Goal: Transaction & Acquisition: Purchase product/service

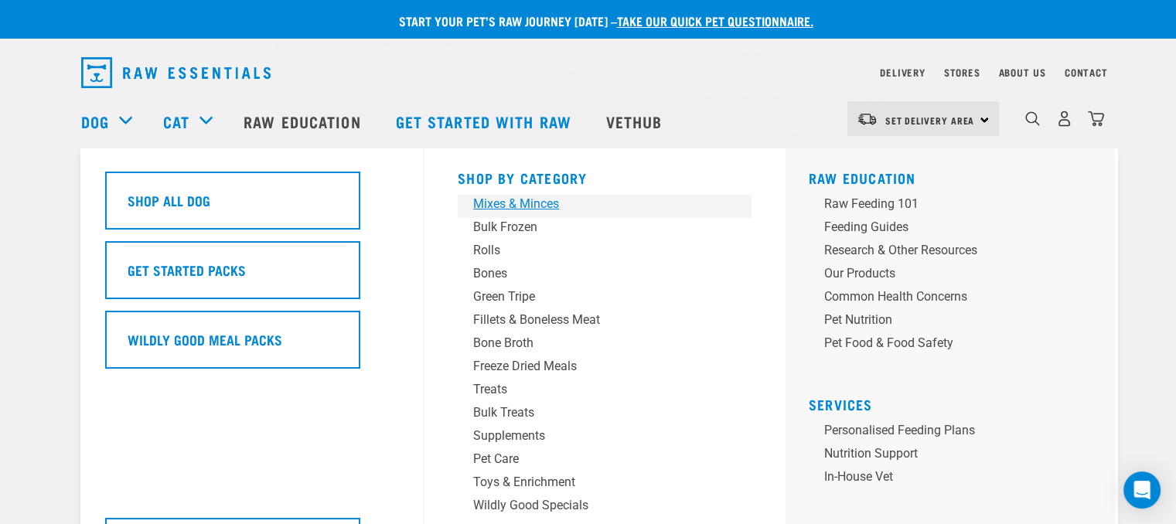
click at [500, 203] on div "Mixes & Minces" at bounding box center [593, 204] width 241 height 19
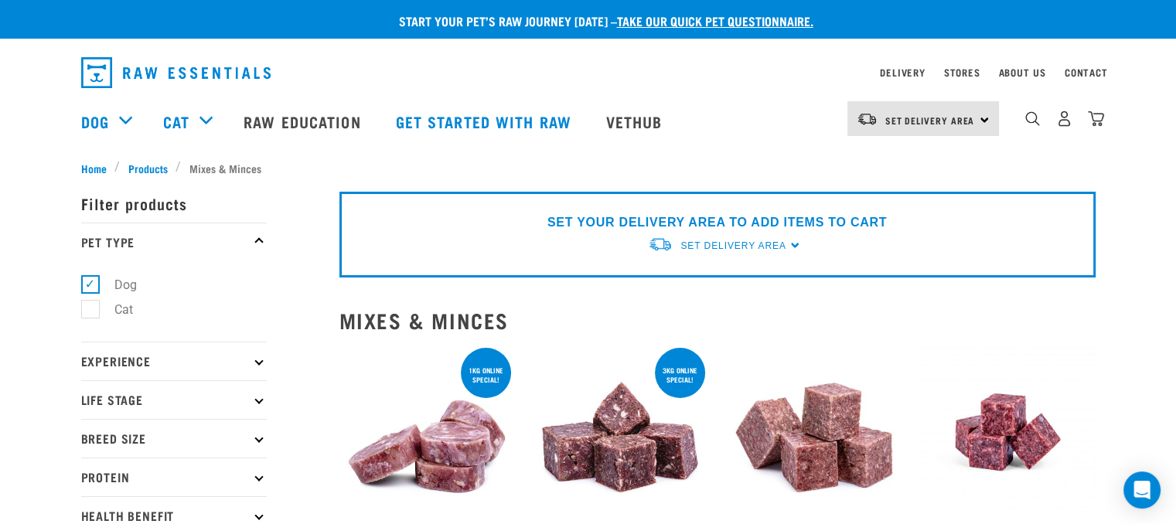
scroll to position [232, 0]
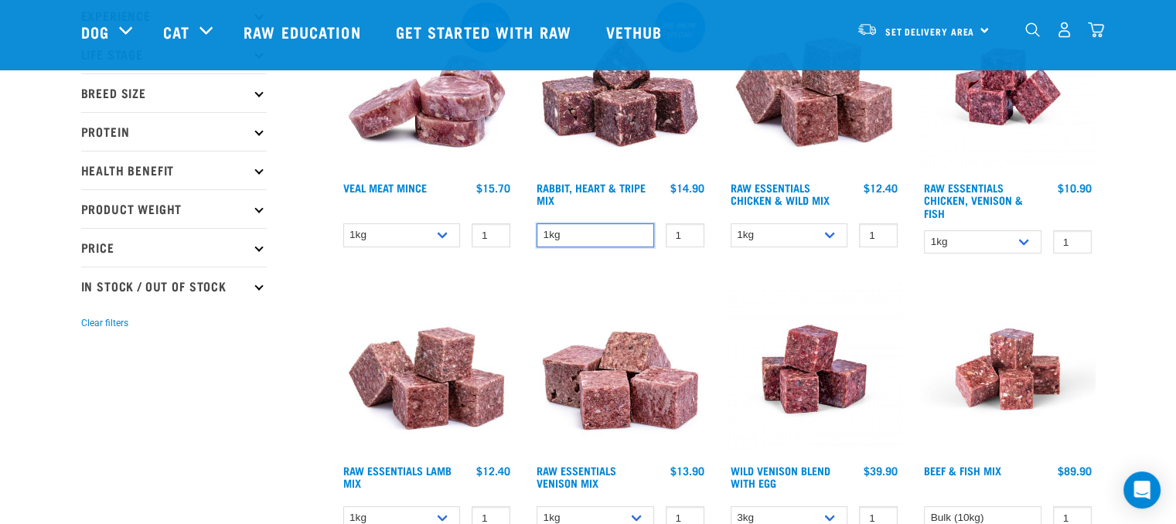
click at [628, 237] on select "1kg" at bounding box center [594, 235] width 117 height 24
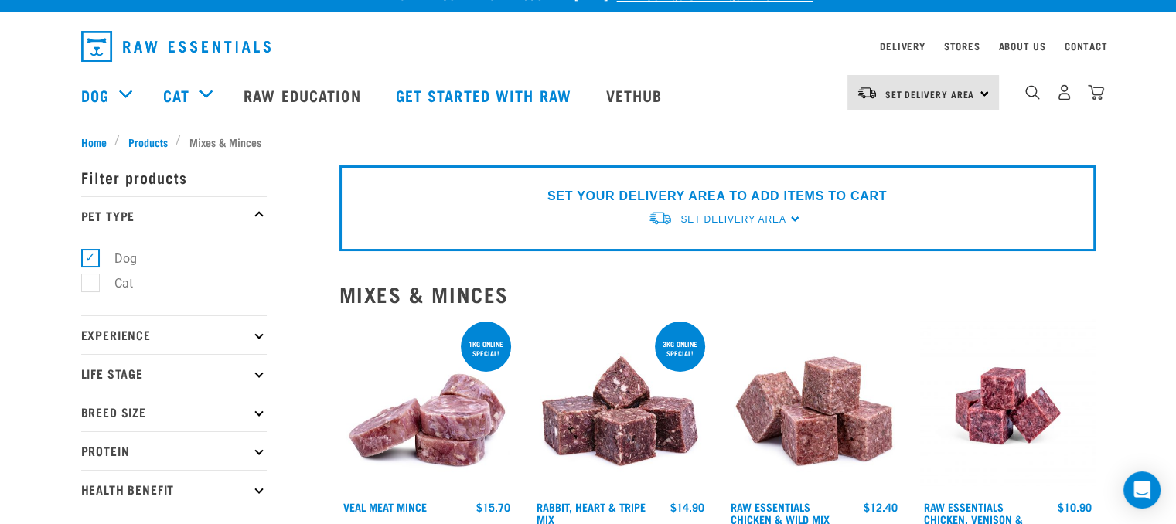
scroll to position [0, 0]
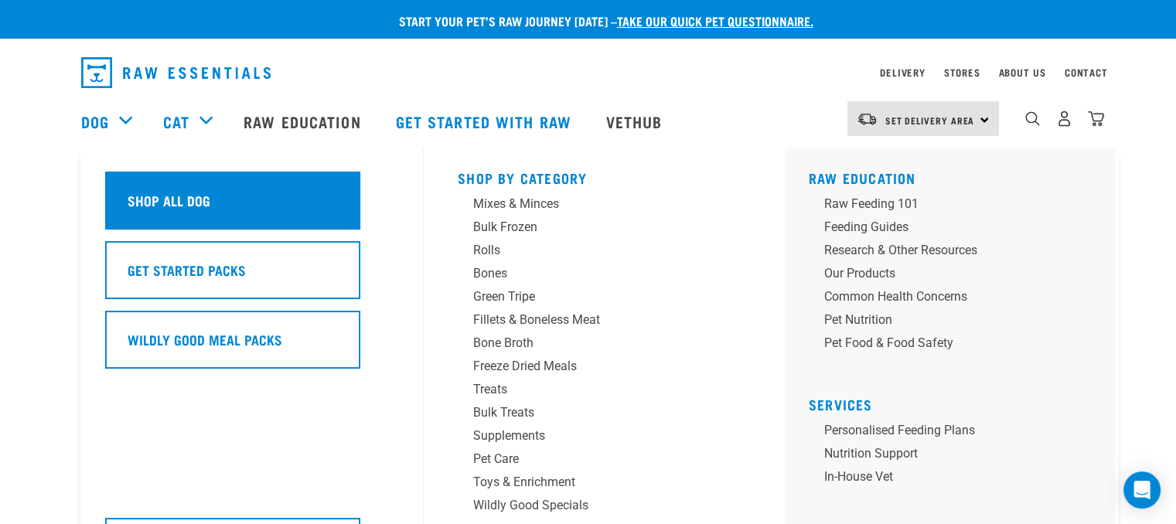
click at [200, 203] on h5 "Shop All Dog" at bounding box center [169, 200] width 83 height 20
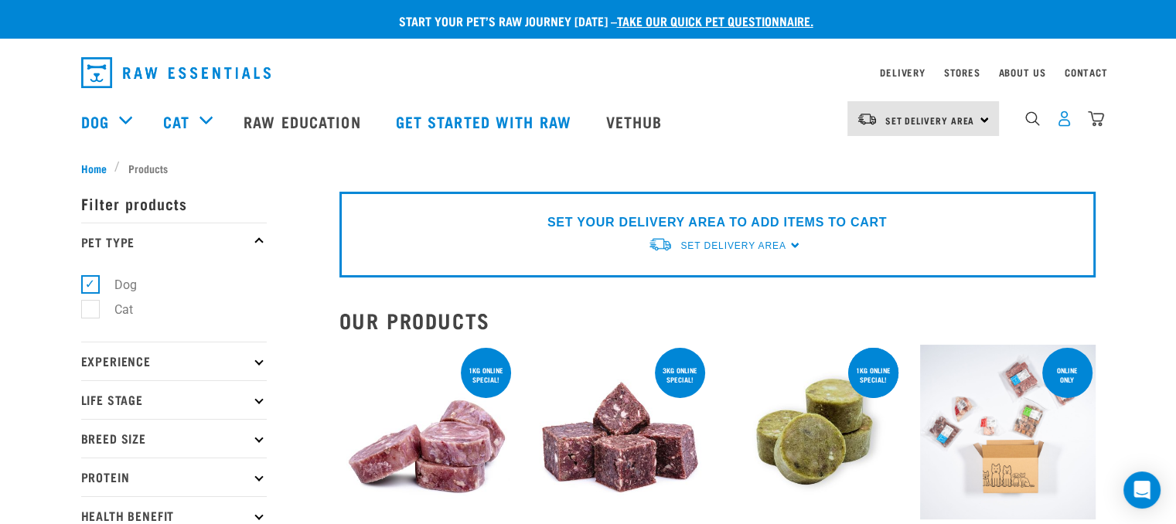
click at [1064, 126] on img "dropdown navigation" at bounding box center [1064, 119] width 16 height 16
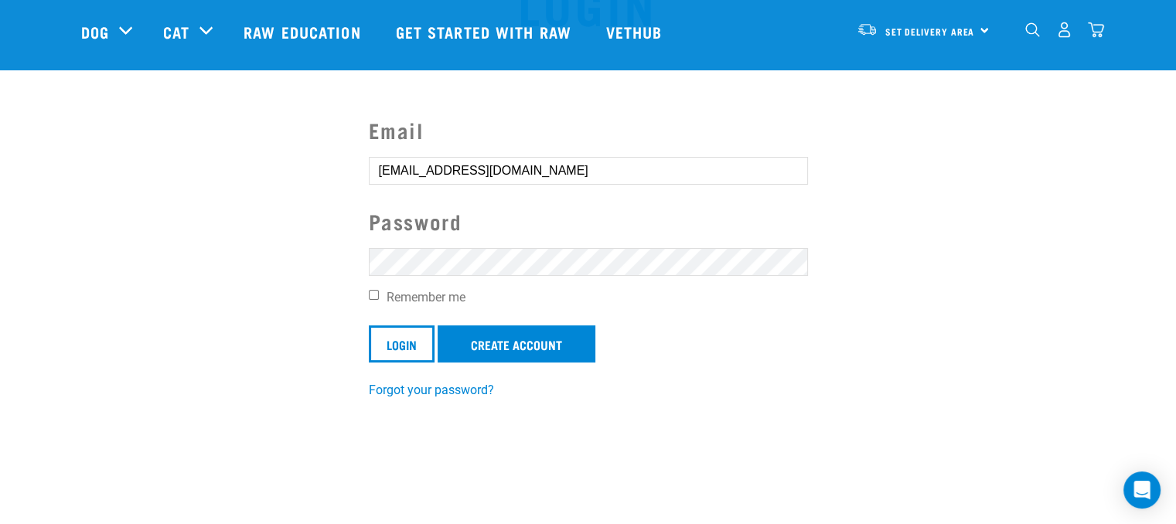
scroll to position [155, 0]
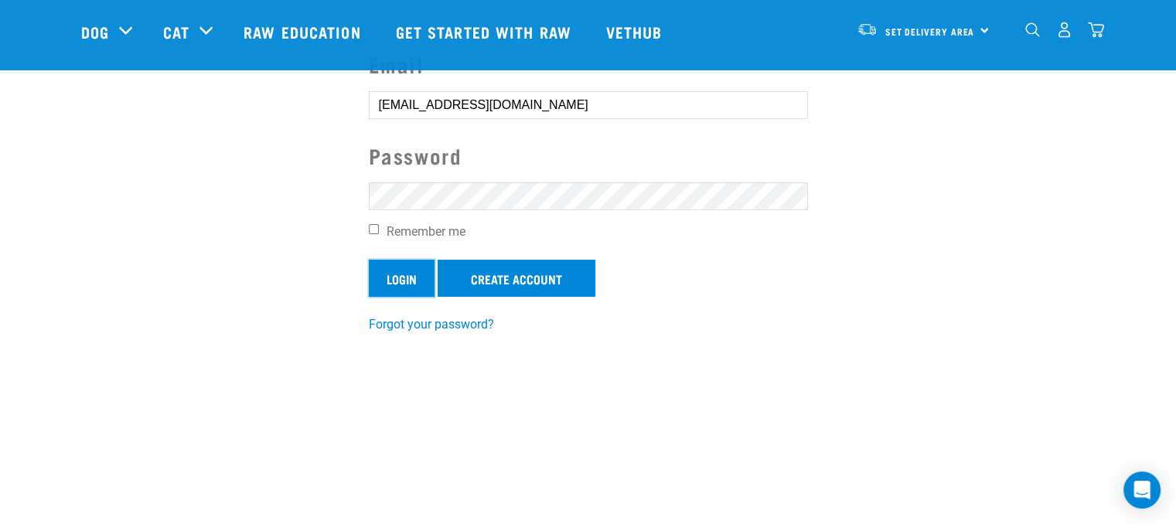
click at [394, 277] on input "Login" at bounding box center [402, 278] width 66 height 37
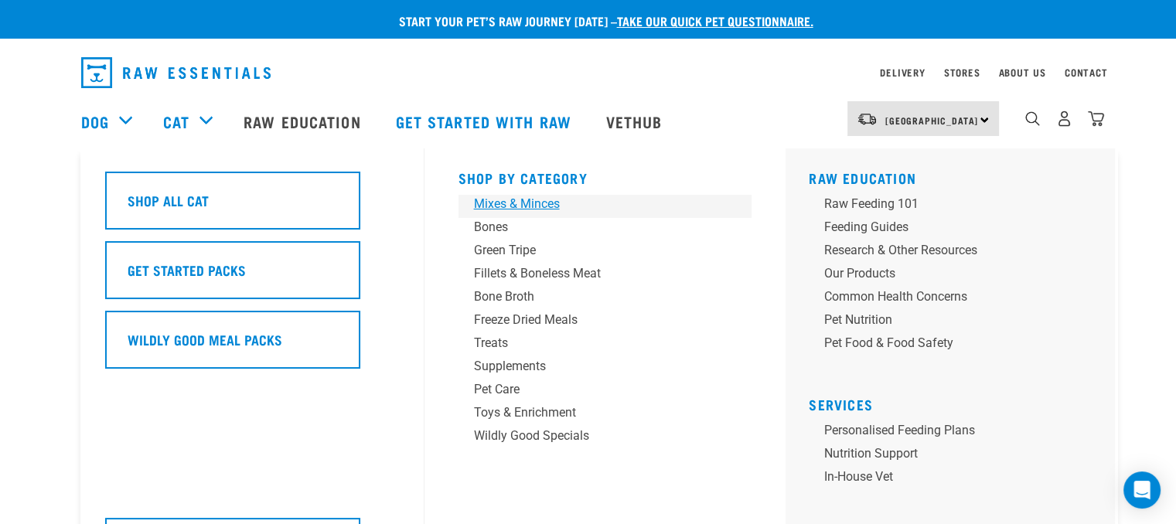
click at [547, 205] on div "Mixes & Minces" at bounding box center [594, 204] width 241 height 19
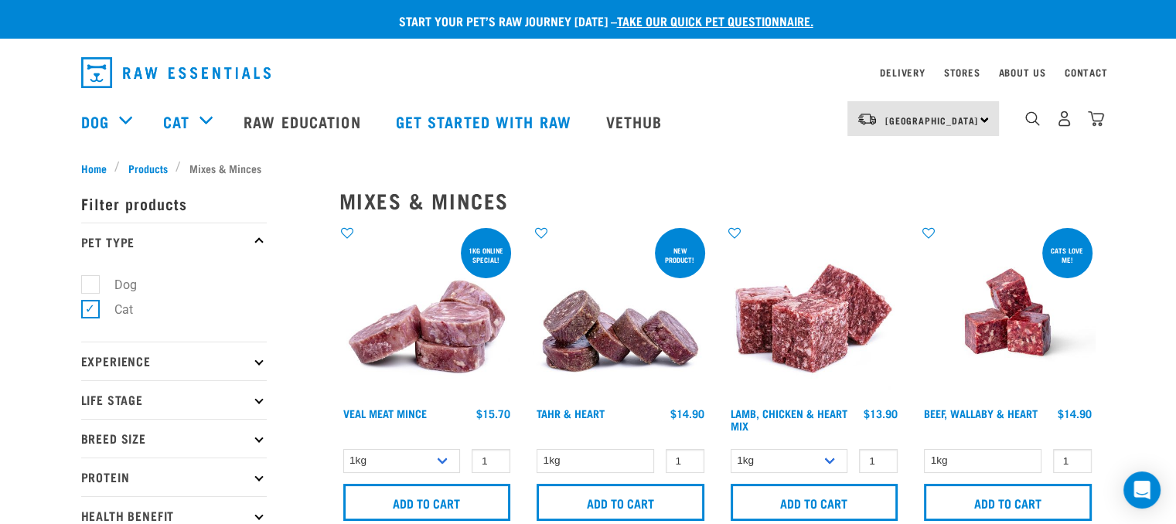
scroll to position [77, 0]
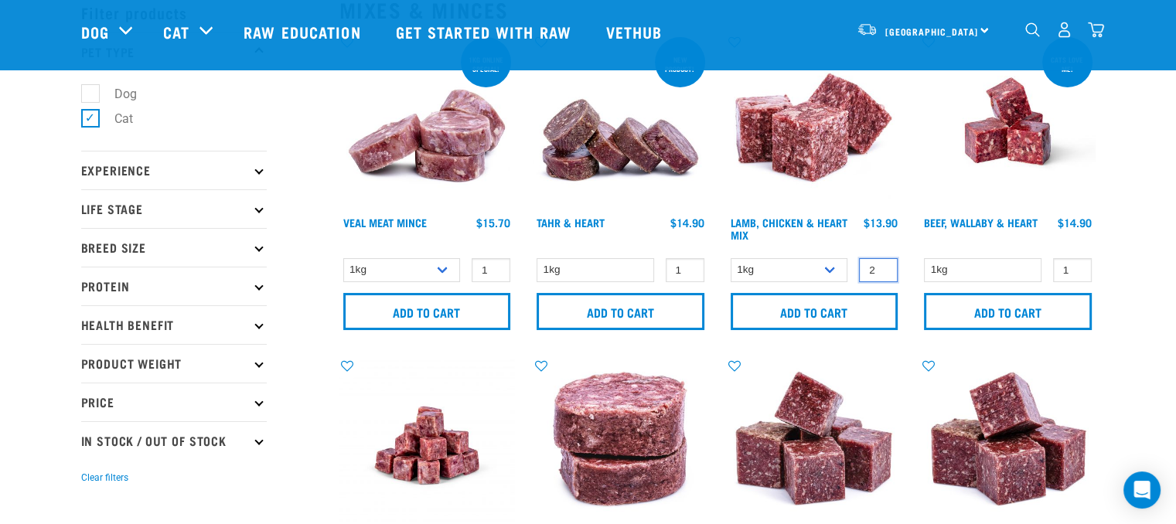
type input "2"
click at [878, 266] on input "2" at bounding box center [878, 270] width 39 height 24
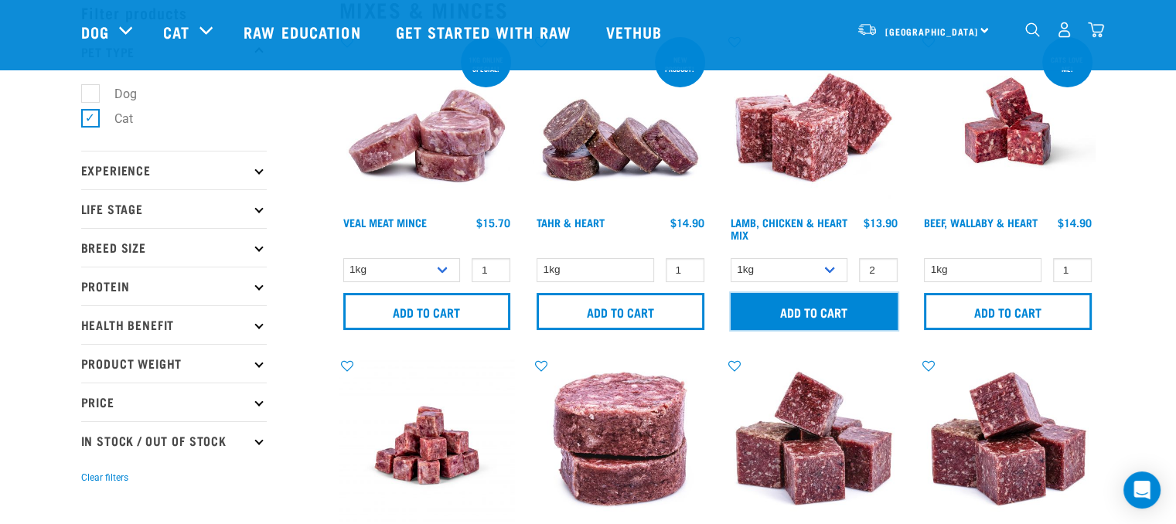
click at [842, 310] on input "Add to cart" at bounding box center [814, 311] width 168 height 37
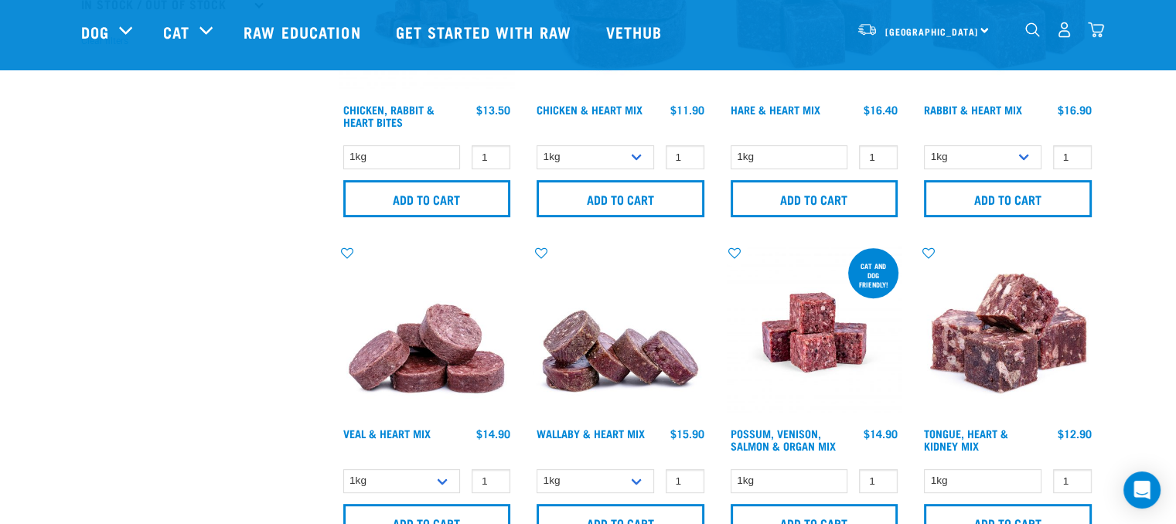
scroll to position [541, 0]
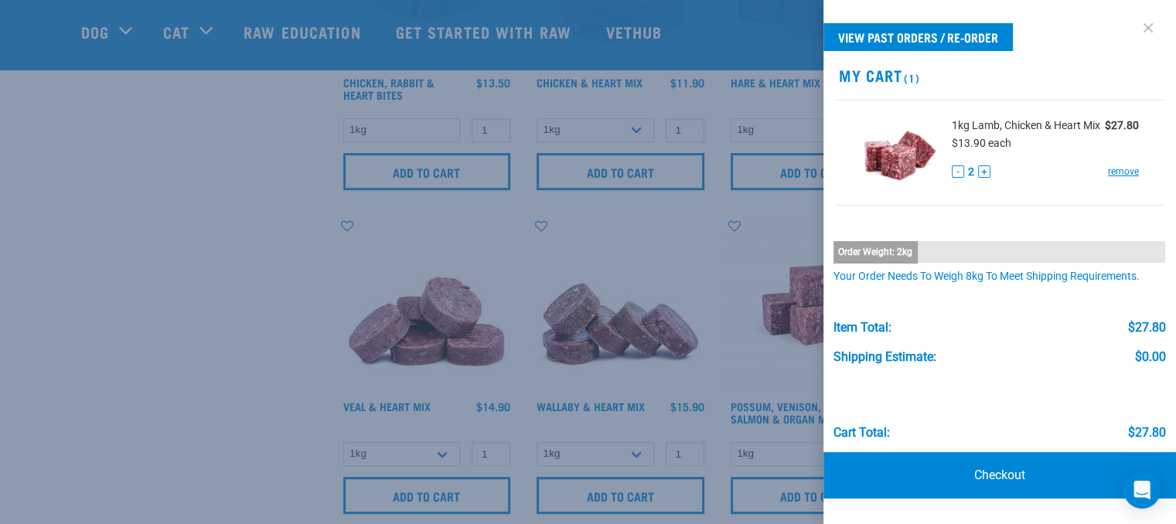
click at [1152, 30] on link at bounding box center [1147, 27] width 25 height 25
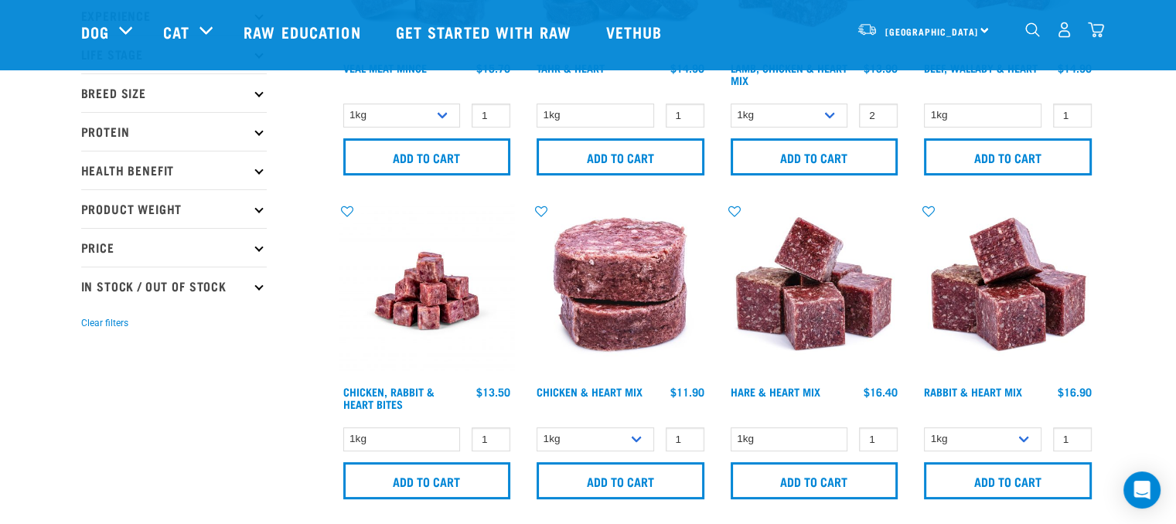
scroll to position [0, 0]
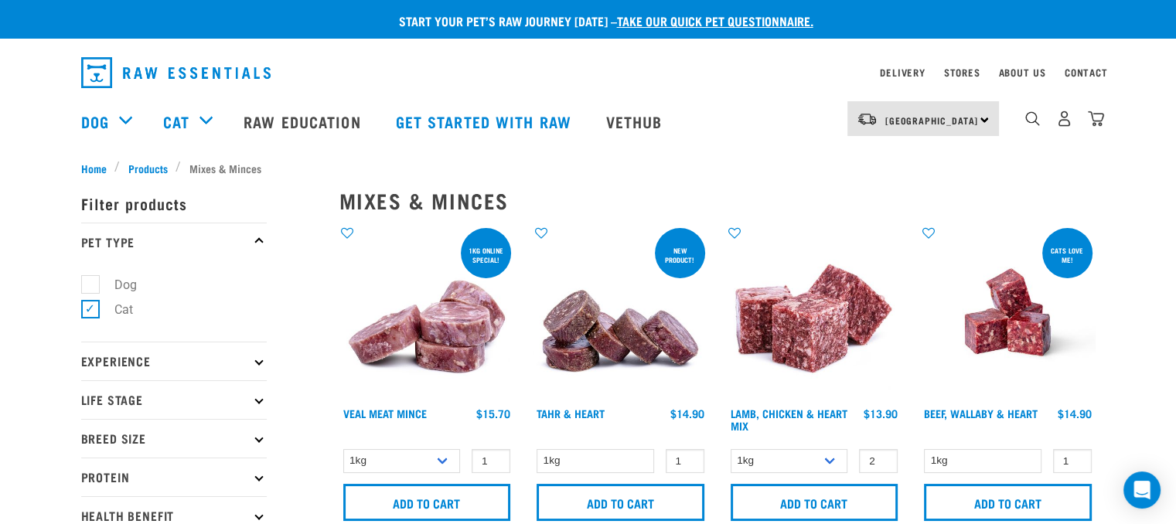
click at [90, 288] on label "Dog" at bounding box center [116, 284] width 53 height 19
click at [88, 287] on input "Dog" at bounding box center [86, 282] width 10 height 10
checkbox input "true"
click at [90, 307] on label "Cat" at bounding box center [114, 309] width 49 height 19
click at [90, 307] on input "Cat" at bounding box center [86, 307] width 10 height 10
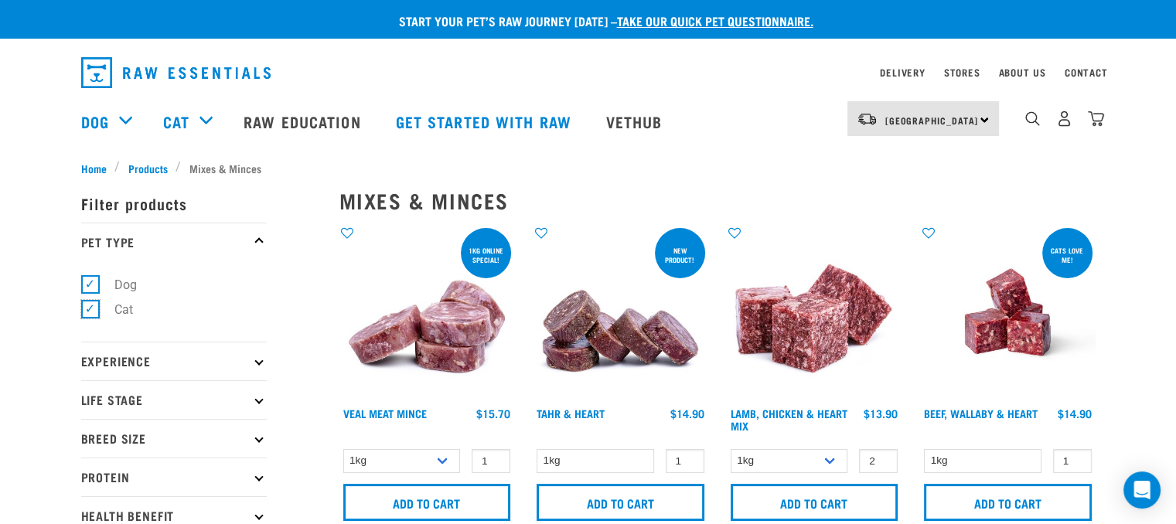
checkbox input "false"
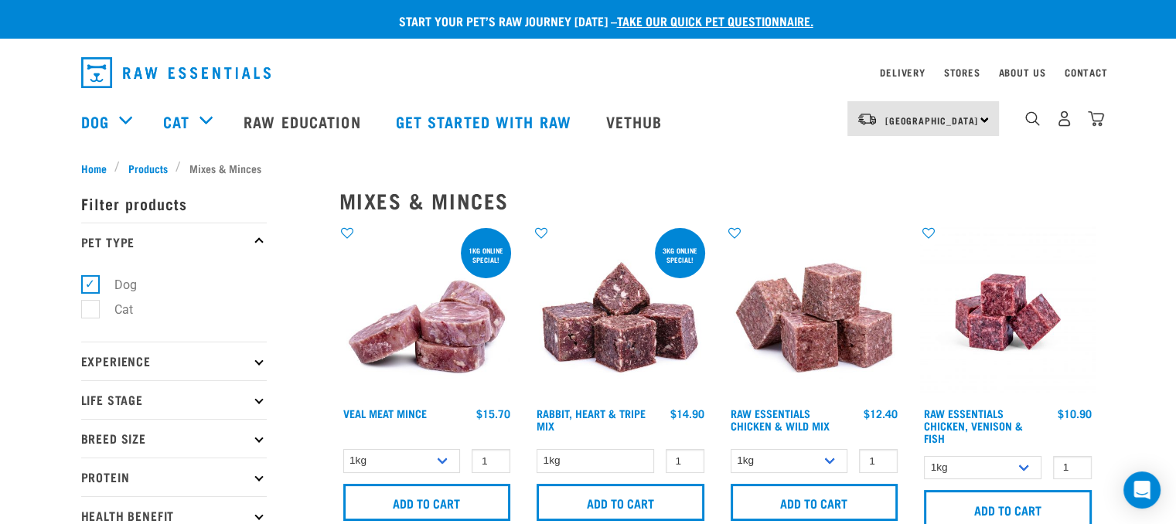
scroll to position [77, 0]
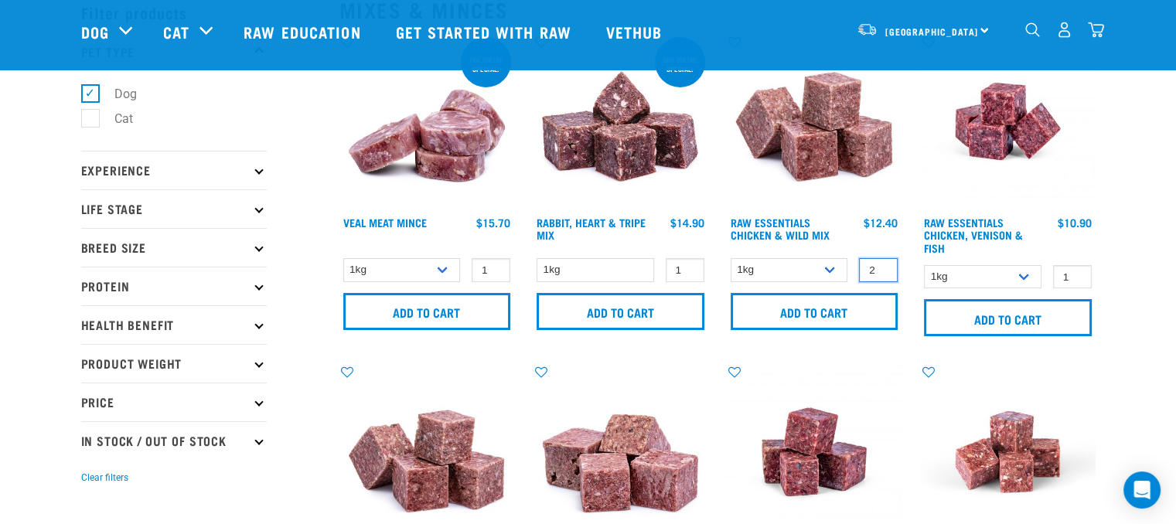
type input "2"
click at [883, 267] on input "2" at bounding box center [878, 270] width 39 height 24
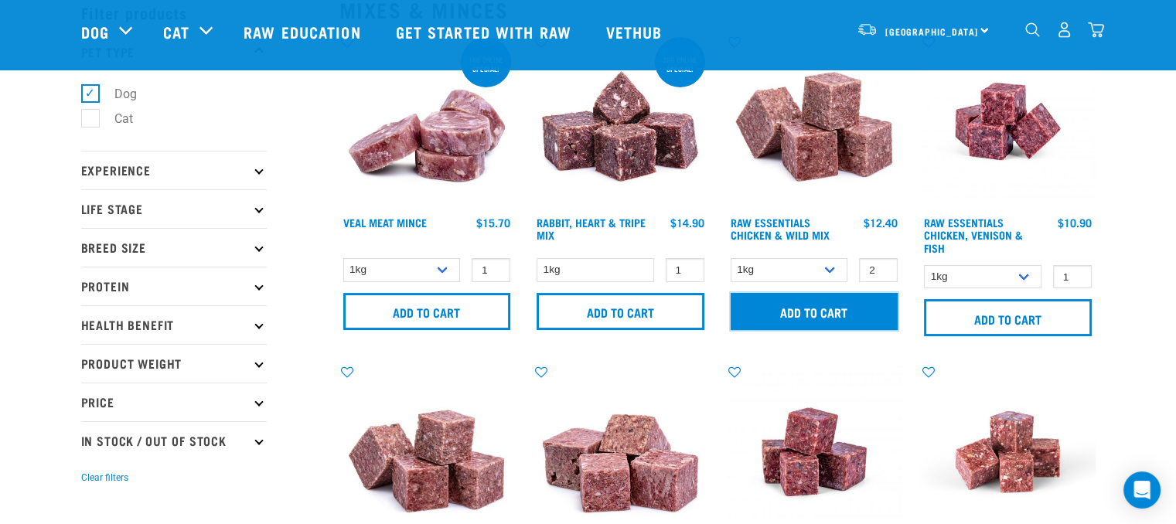
click at [858, 309] on input "Add to cart" at bounding box center [814, 311] width 168 height 37
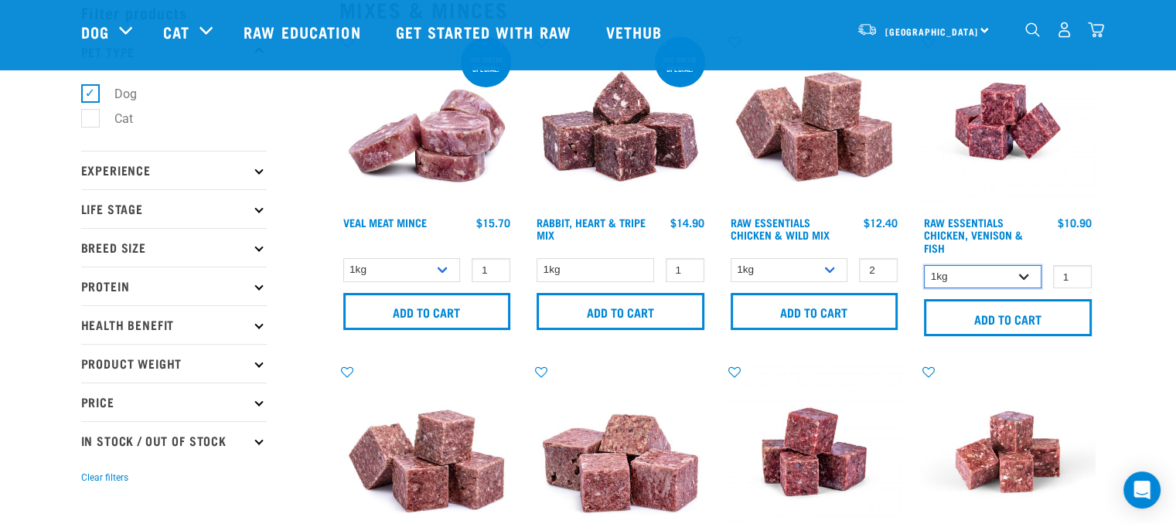
click at [1019, 277] on select "1kg 3kg" at bounding box center [982, 277] width 117 height 24
type input "2"
click at [1073, 273] on input "2" at bounding box center [1072, 277] width 39 height 24
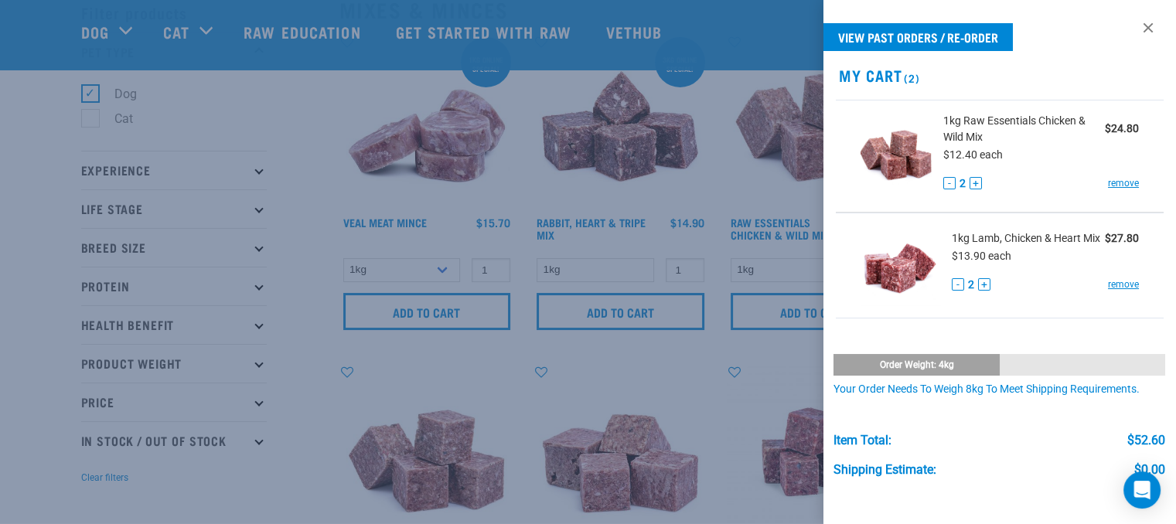
click at [1050, 310] on div at bounding box center [588, 262] width 1176 height 524
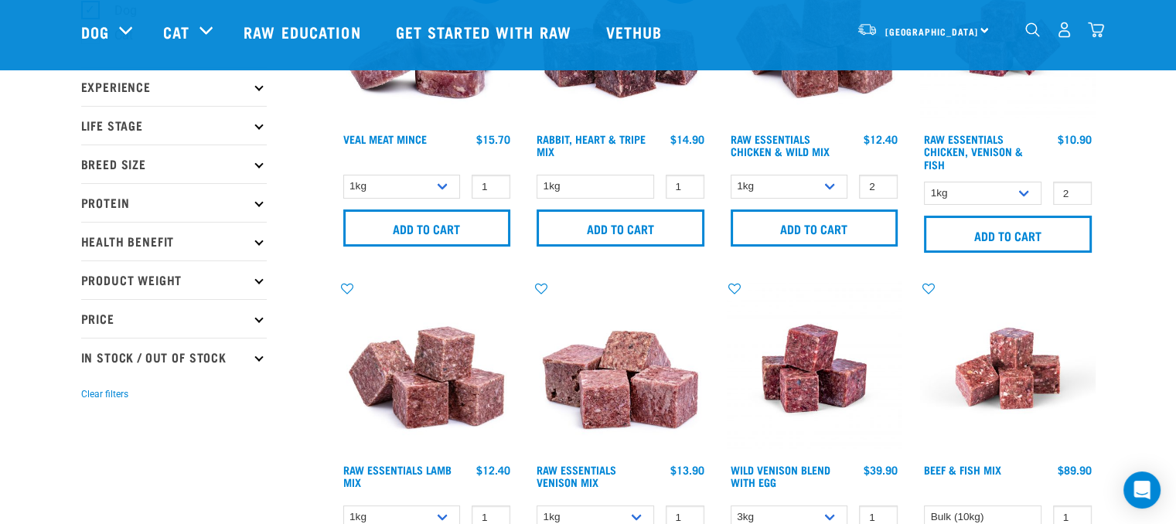
scroll to position [0, 0]
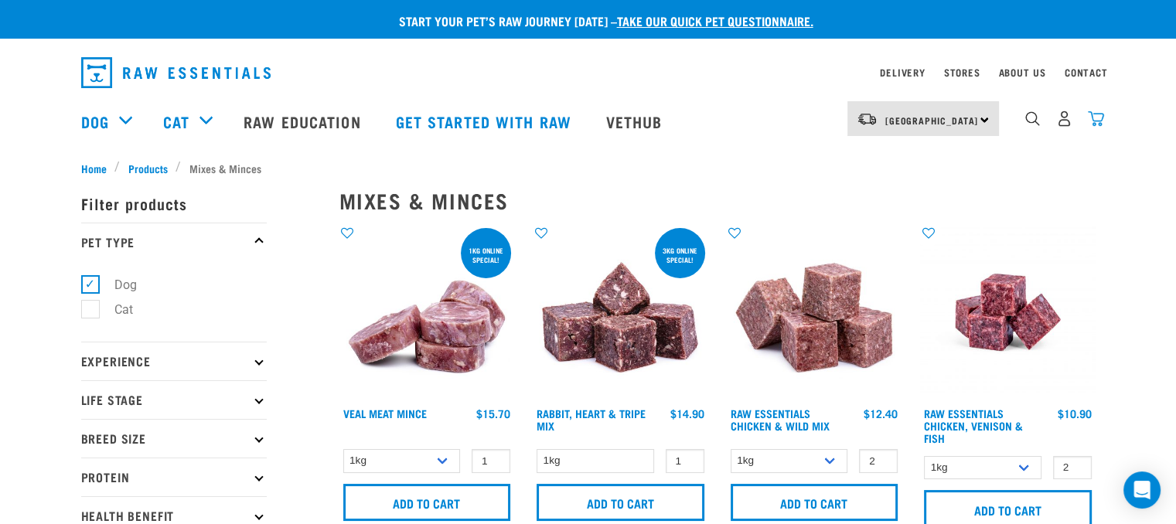
click at [1098, 122] on img "dropdown navigation" at bounding box center [1095, 119] width 16 height 16
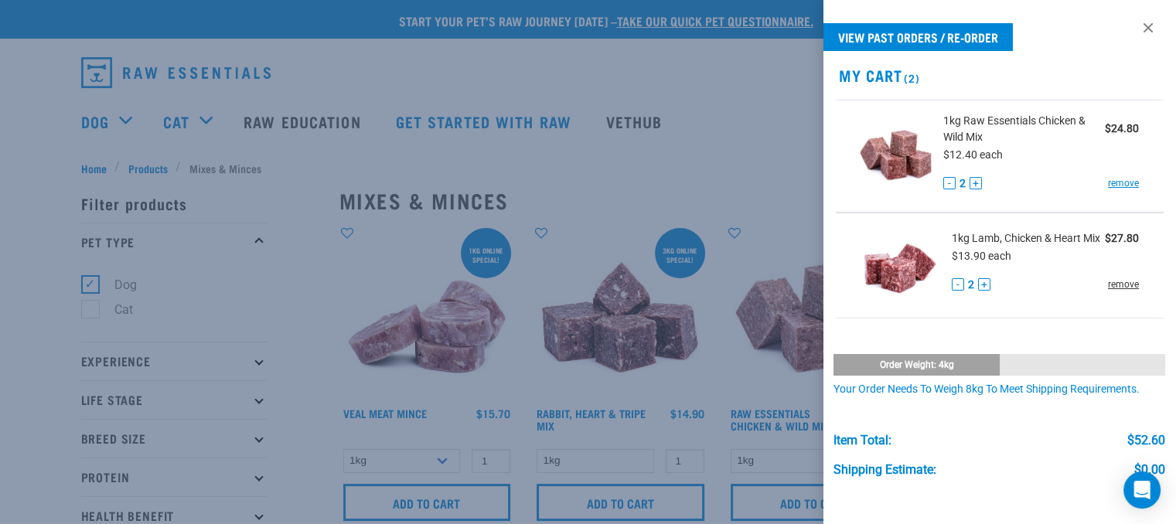
click at [1108, 291] on link "remove" at bounding box center [1123, 284] width 31 height 14
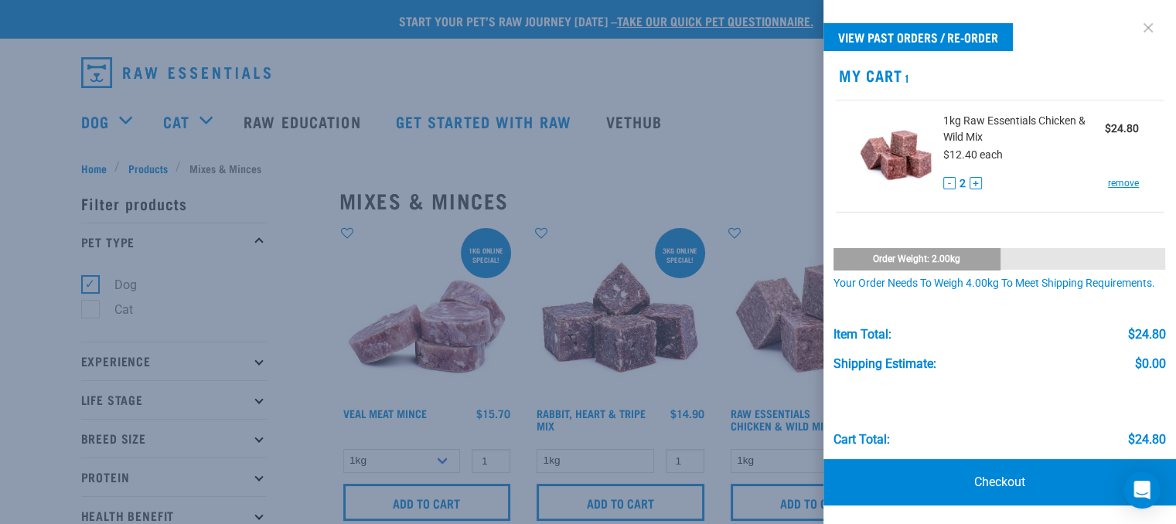
click at [1141, 22] on link at bounding box center [1147, 27] width 25 height 25
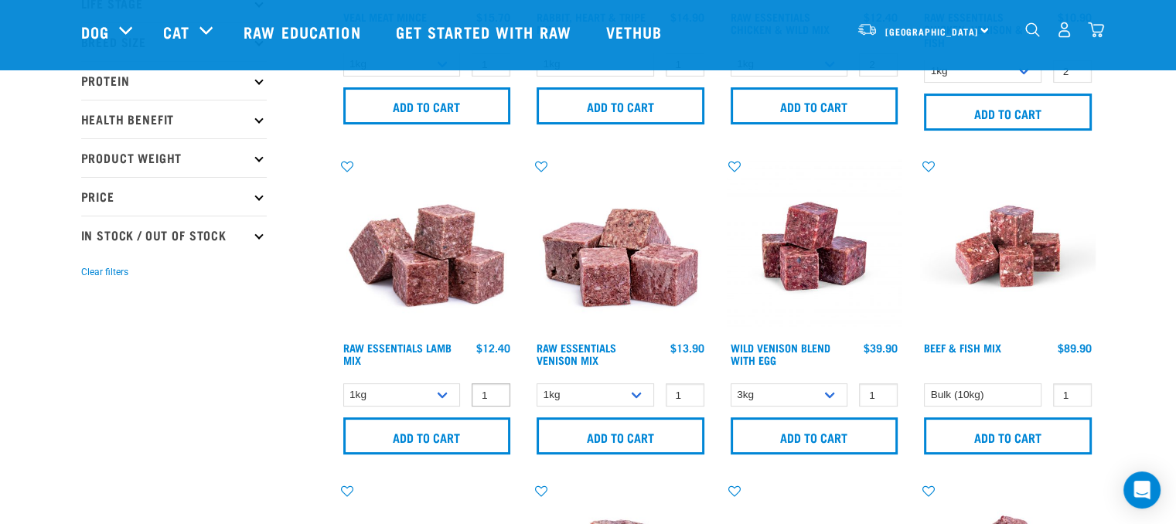
scroll to position [309, 0]
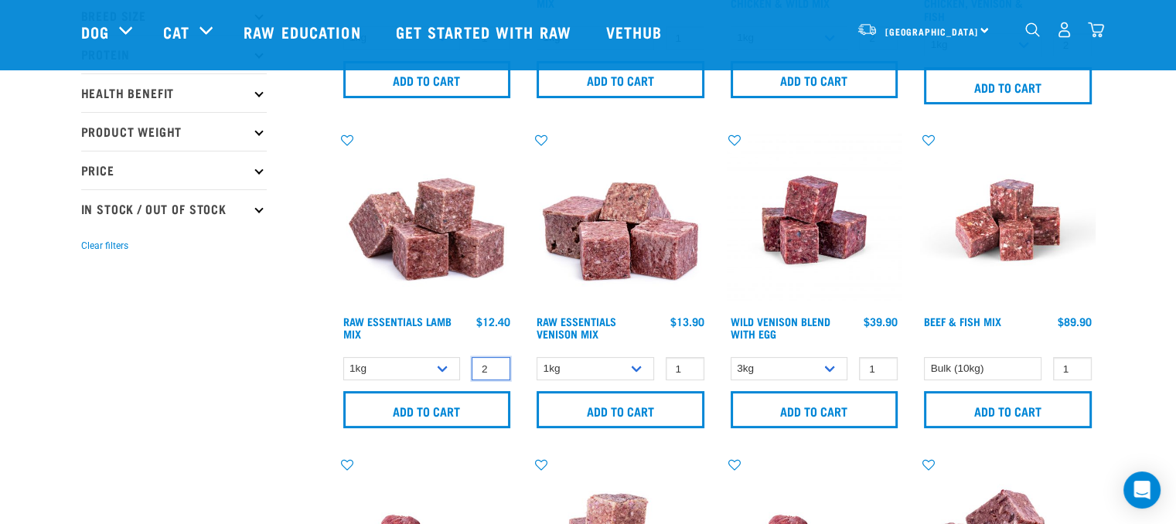
type input "2"
click at [495, 361] on input "2" at bounding box center [490, 369] width 39 height 24
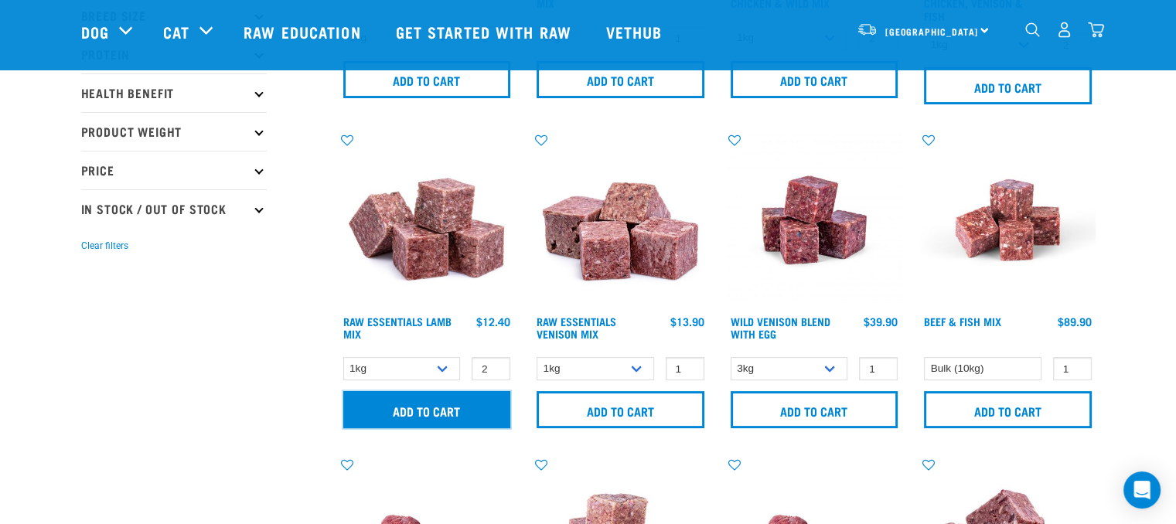
click at [460, 407] on input "Add to cart" at bounding box center [427, 409] width 168 height 37
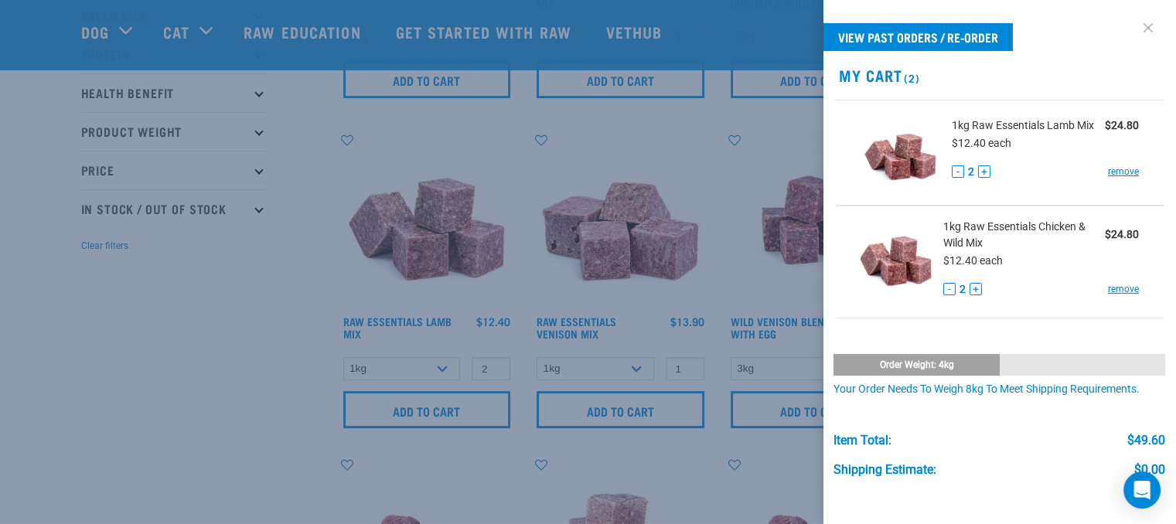
click at [1140, 27] on link at bounding box center [1147, 27] width 25 height 25
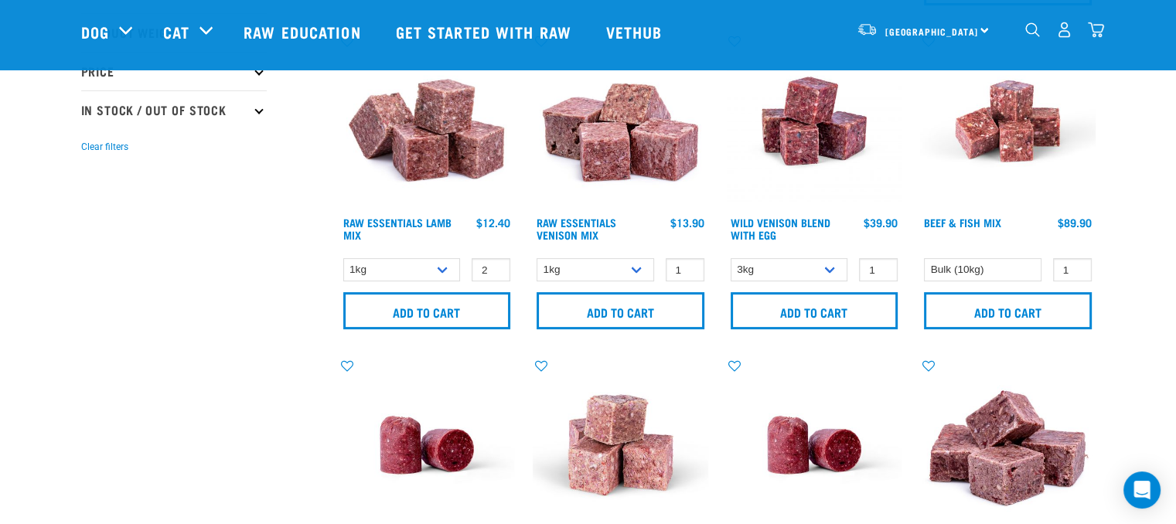
scroll to position [386, 0]
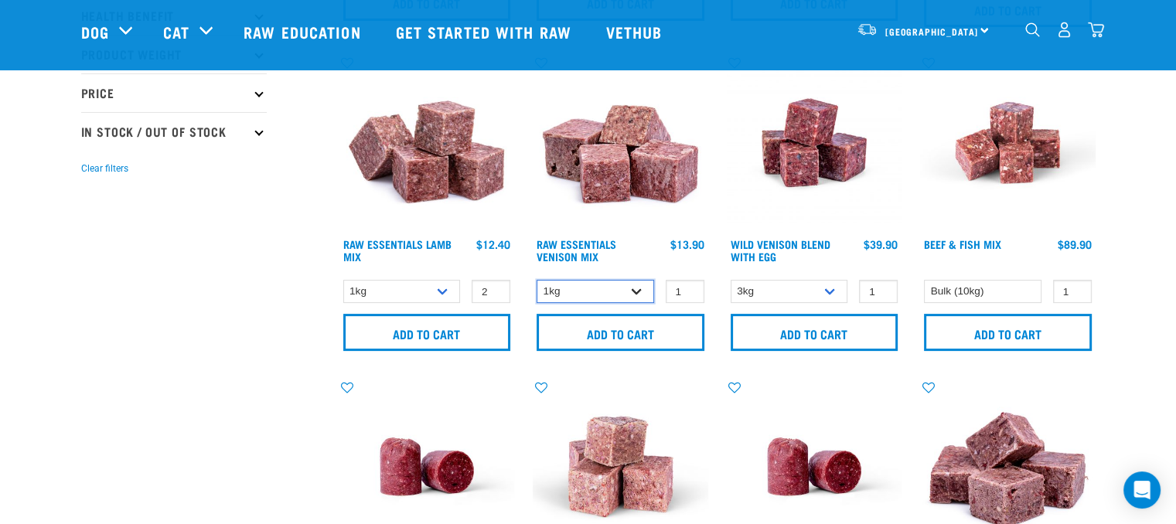
click at [635, 289] on select "1kg 3kg" at bounding box center [594, 292] width 117 height 24
type input "2"
click at [686, 287] on input "2" at bounding box center [684, 292] width 39 height 24
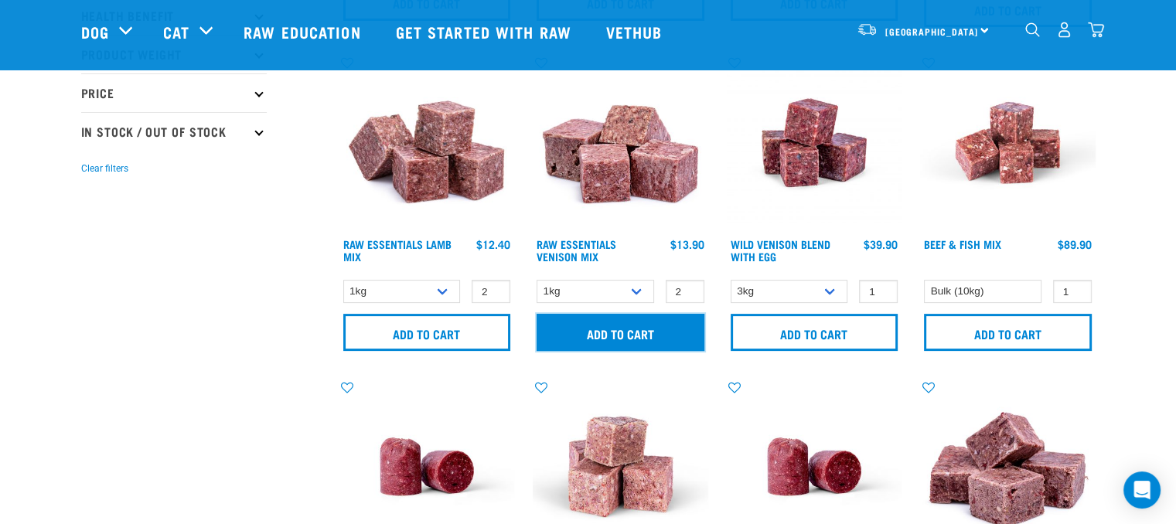
click at [642, 332] on input "Add to cart" at bounding box center [620, 332] width 168 height 37
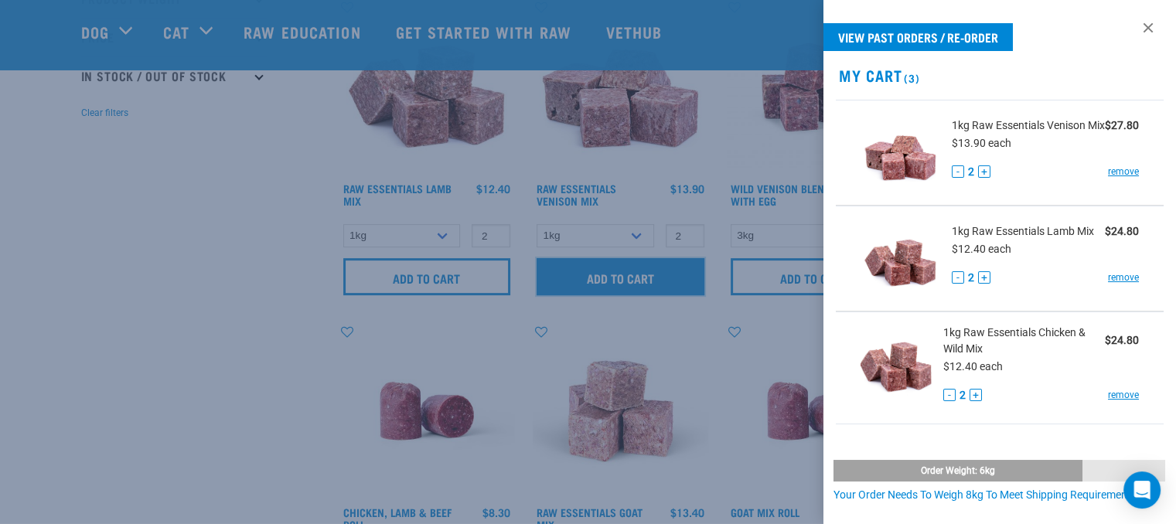
scroll to position [464, 0]
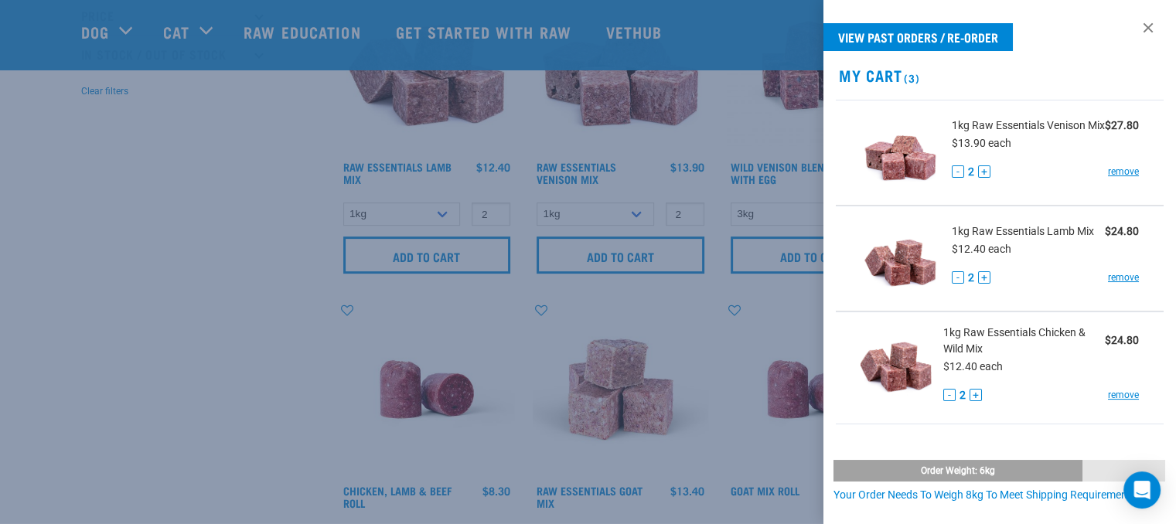
click at [199, 346] on div at bounding box center [588, 262] width 1176 height 524
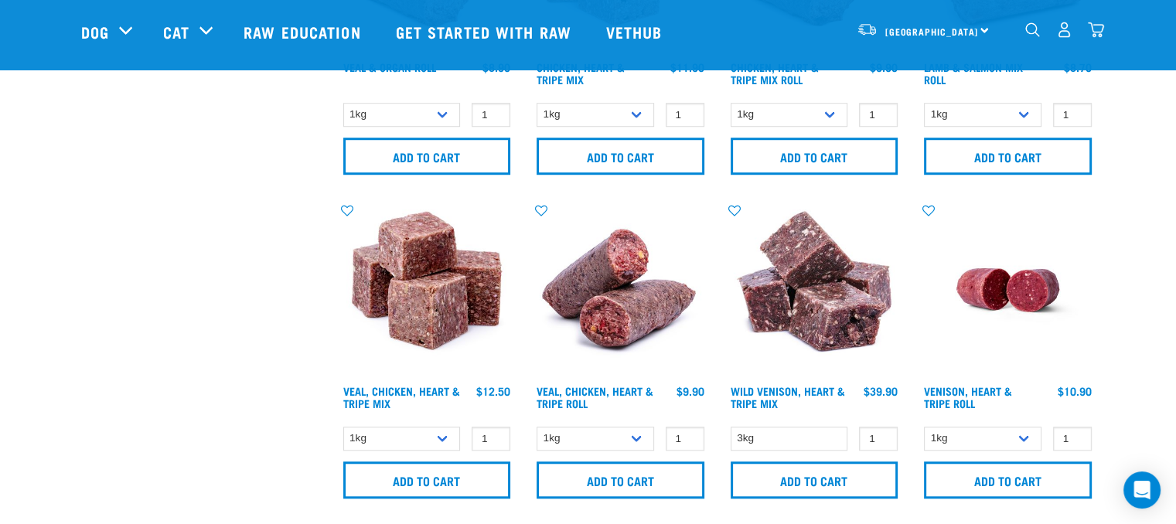
scroll to position [1237, 0]
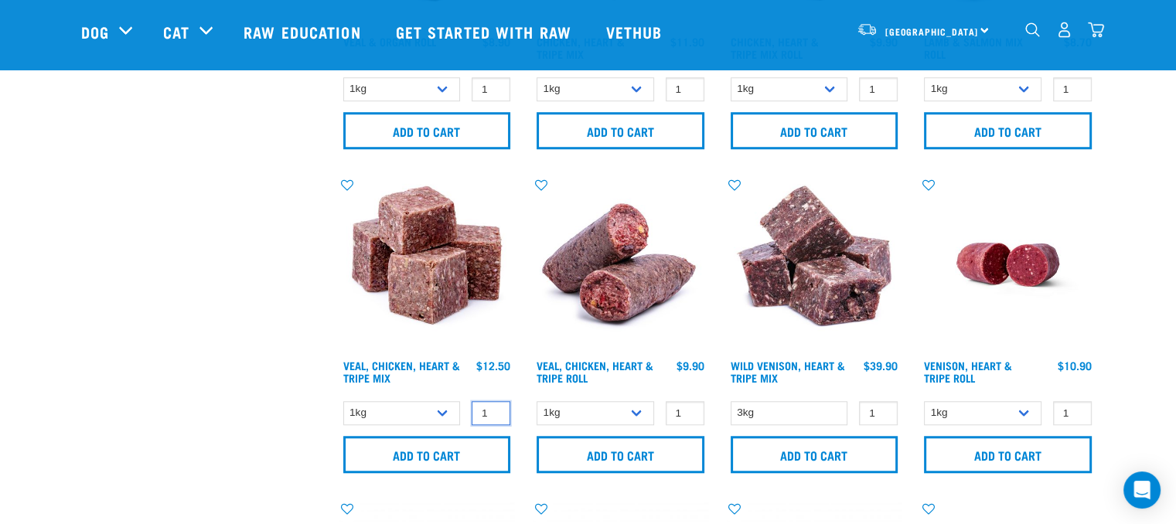
click at [501, 405] on input "1" at bounding box center [490, 413] width 39 height 24
type input "2"
click at [495, 406] on input "2" at bounding box center [490, 413] width 39 height 24
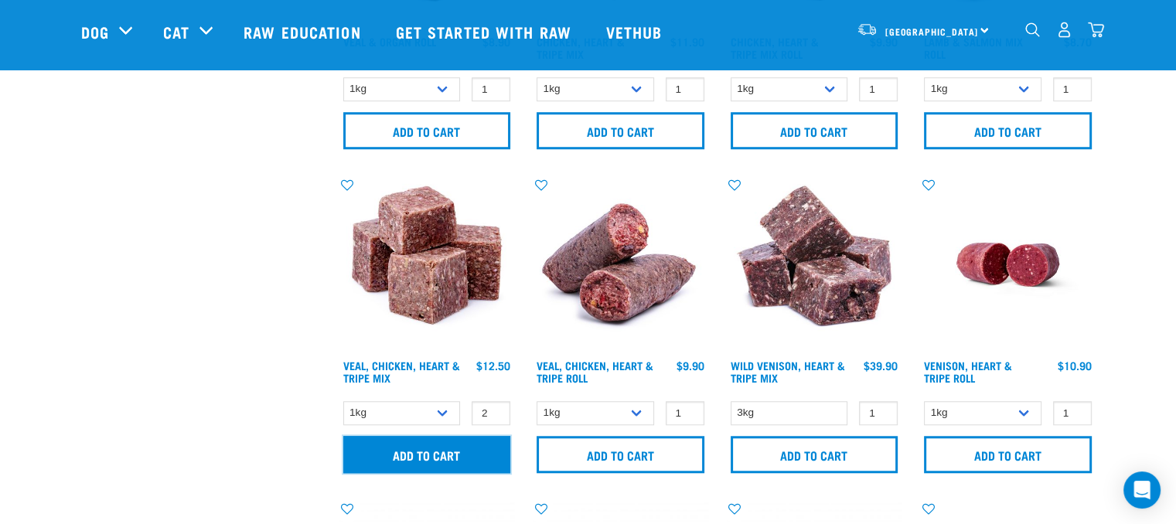
click at [473, 444] on input "Add to cart" at bounding box center [427, 454] width 168 height 37
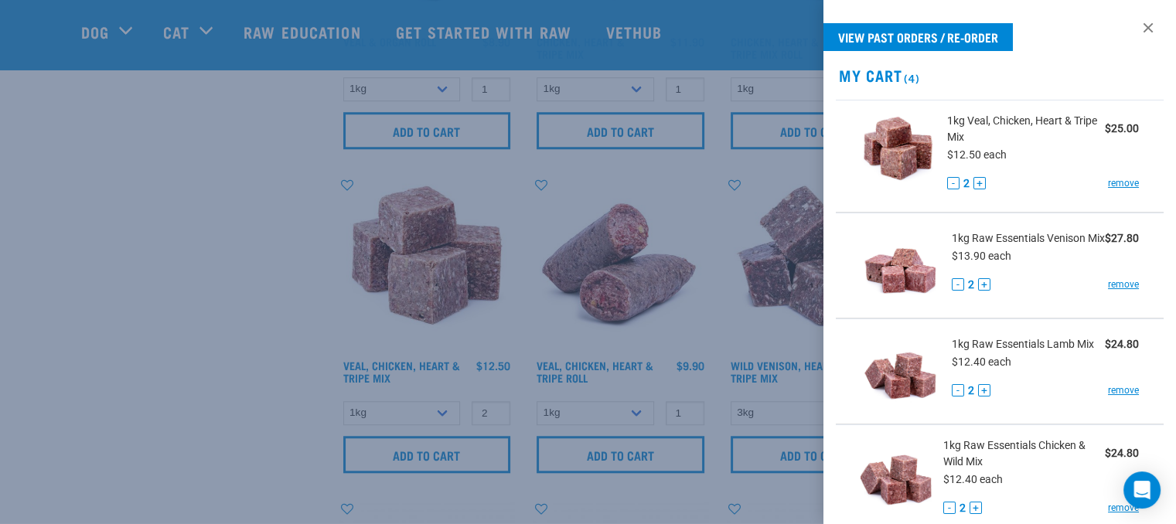
click at [218, 235] on div at bounding box center [588, 262] width 1176 height 524
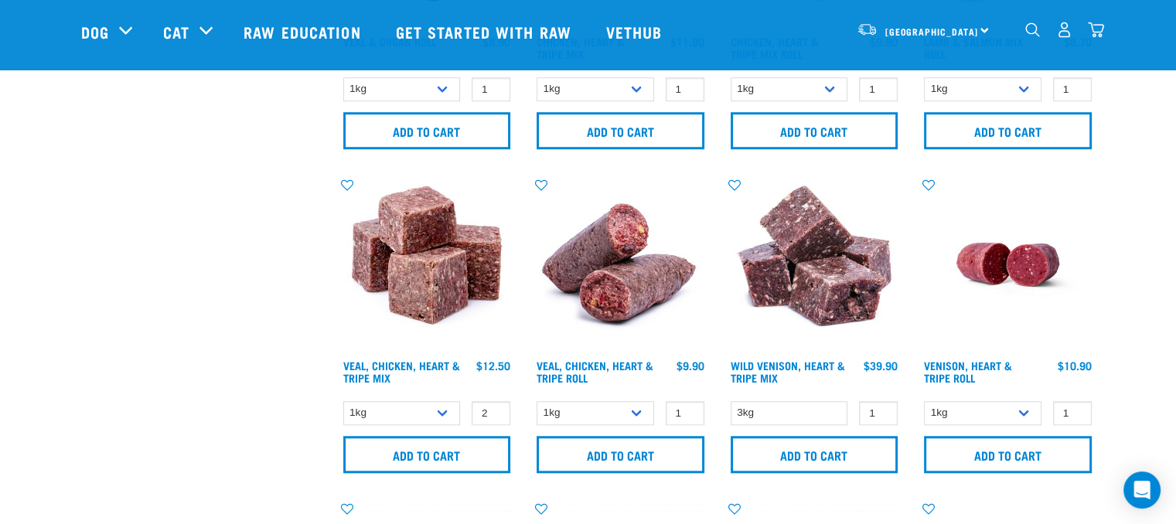
scroll to position [850, 0]
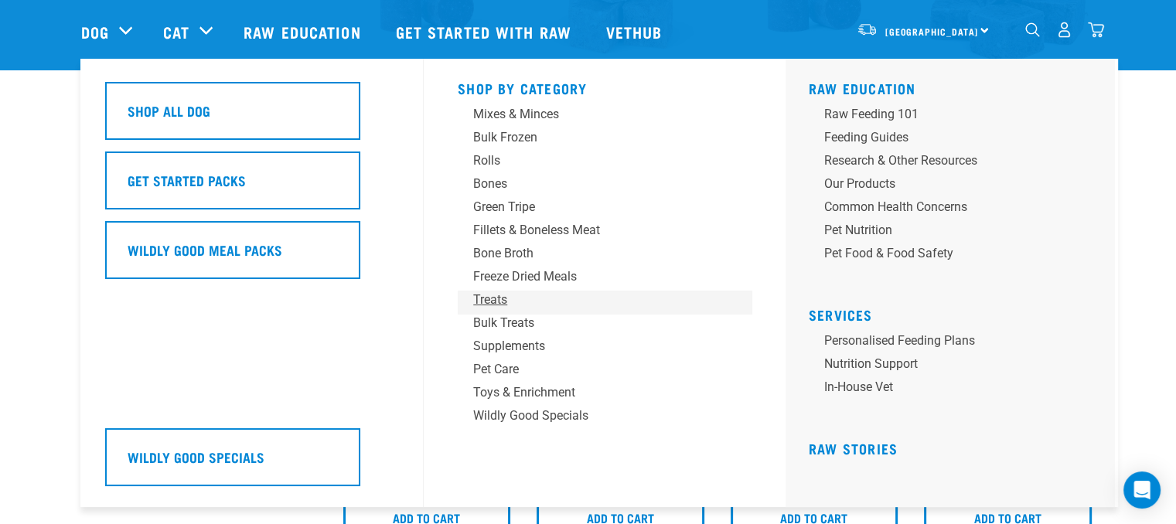
click at [496, 299] on div "Treats" at bounding box center [593, 300] width 241 height 19
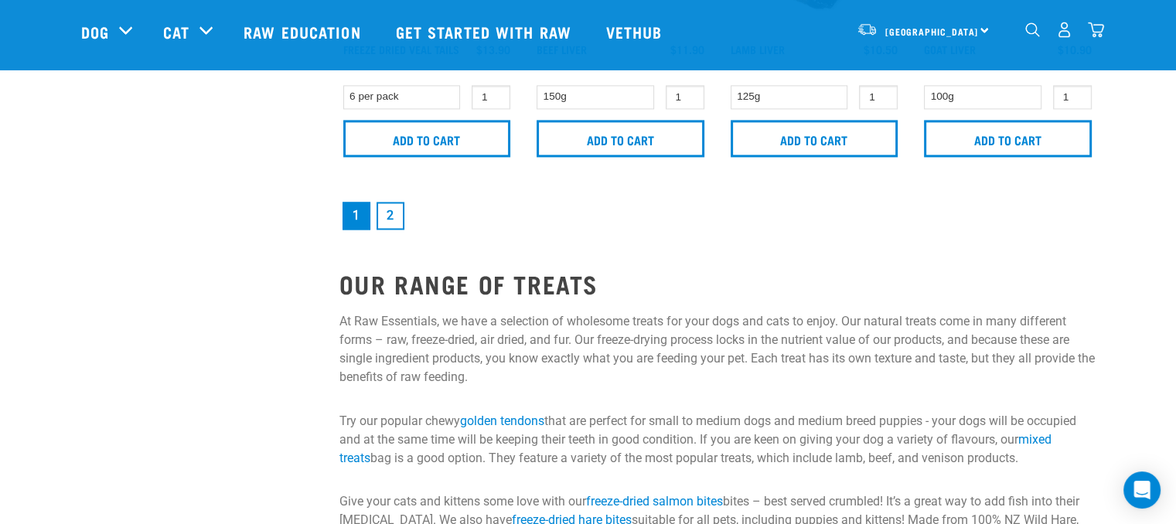
scroll to position [2551, 0]
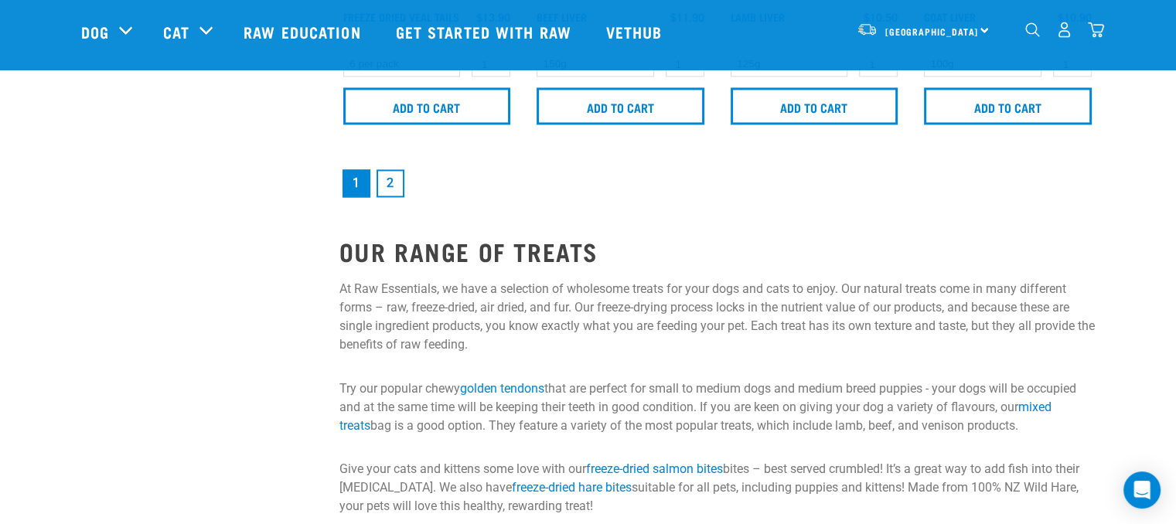
click at [389, 177] on link "2" at bounding box center [390, 183] width 28 height 28
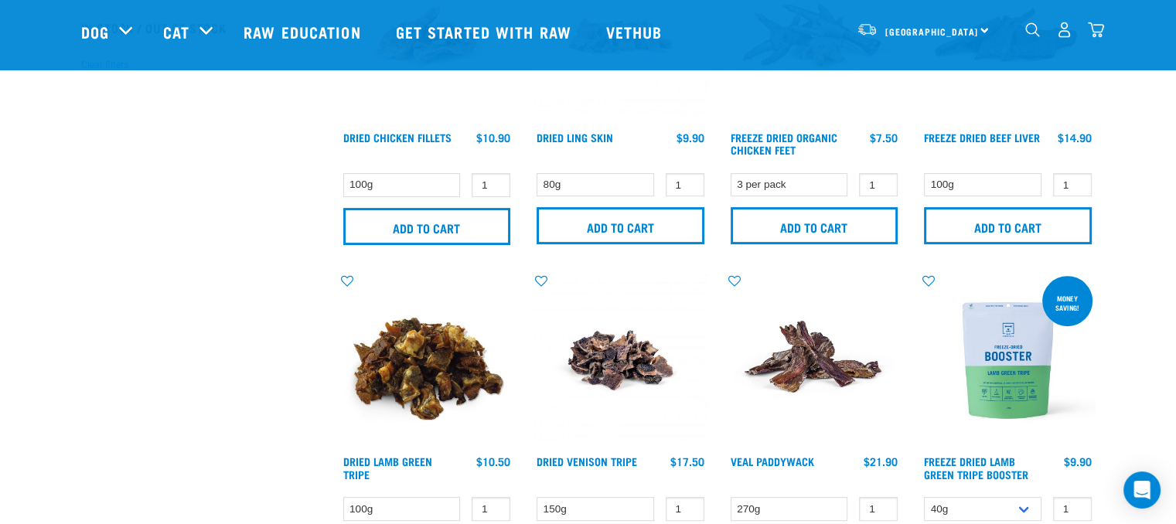
scroll to position [464, 0]
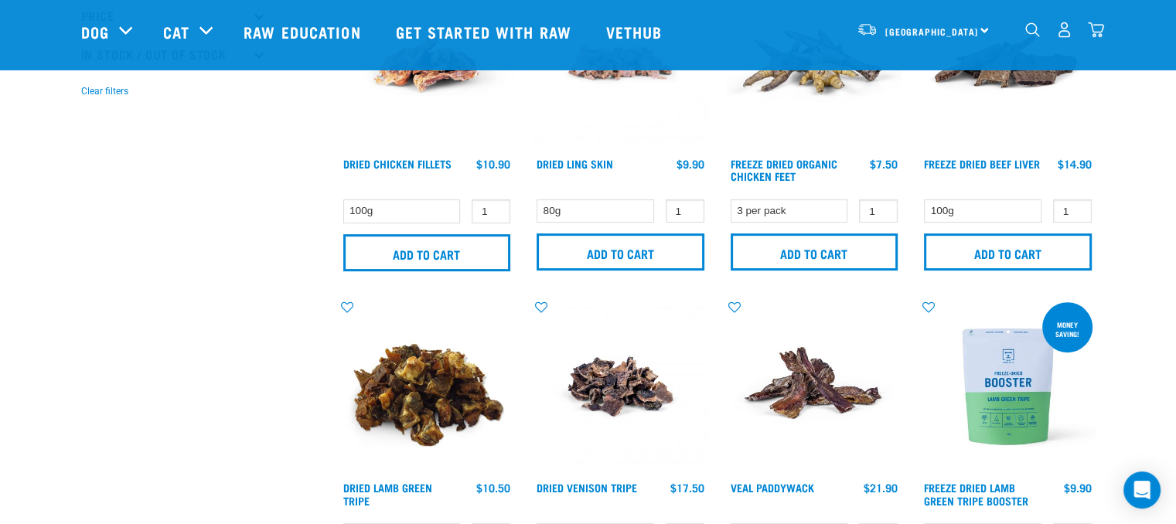
click at [1030, 32] on img "dropdown navigation" at bounding box center [1032, 29] width 15 height 15
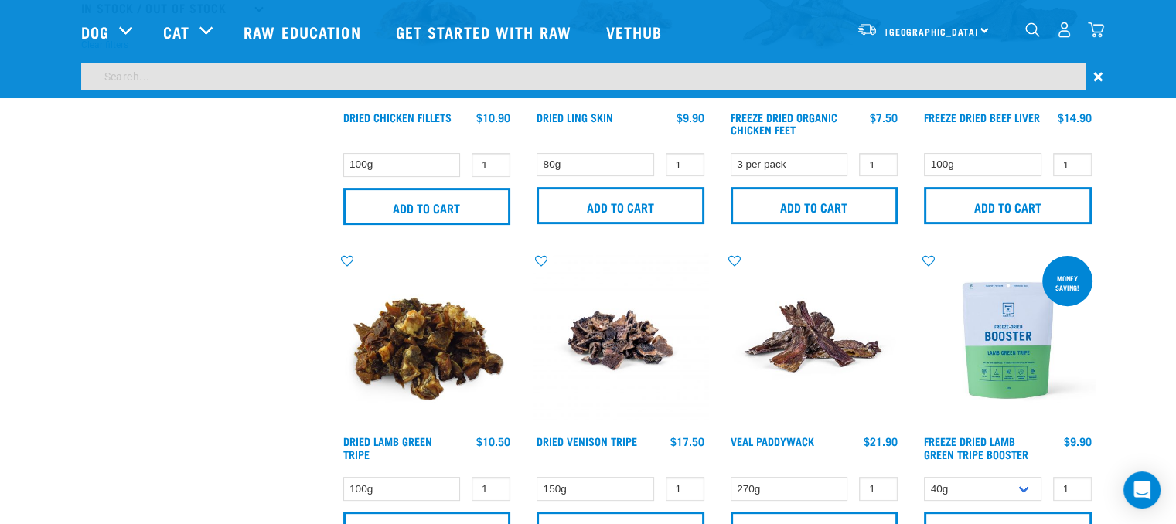
scroll to position [417, 0]
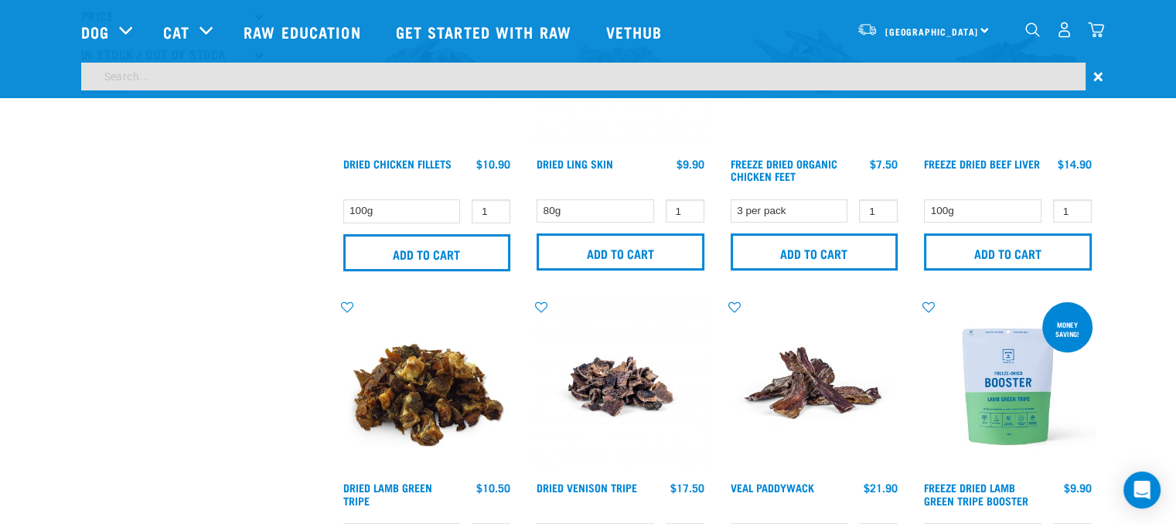
click at [257, 68] on input "search" at bounding box center [583, 77] width 1004 height 28
type input "pigs ear"
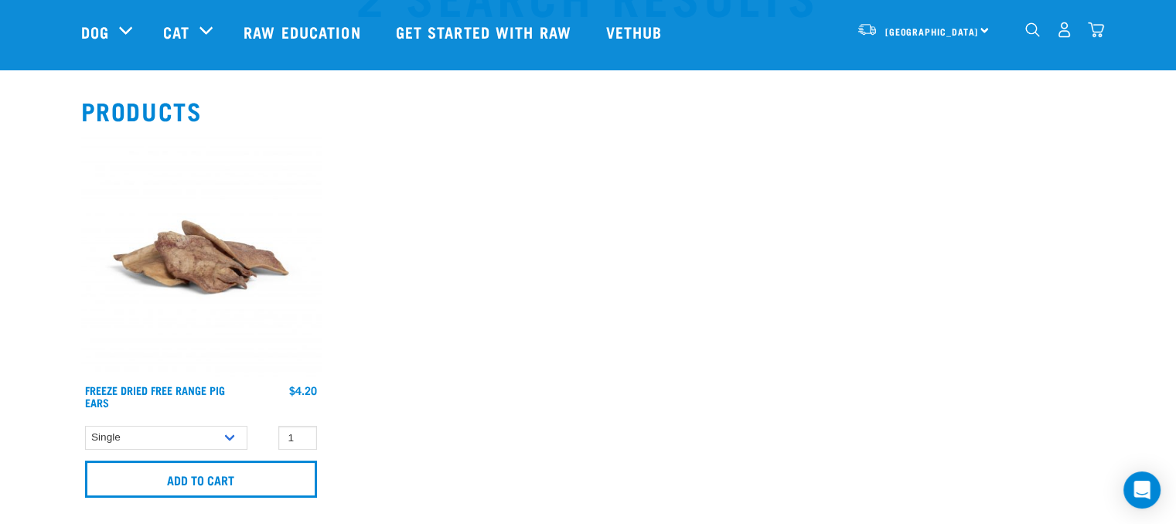
scroll to position [232, 0]
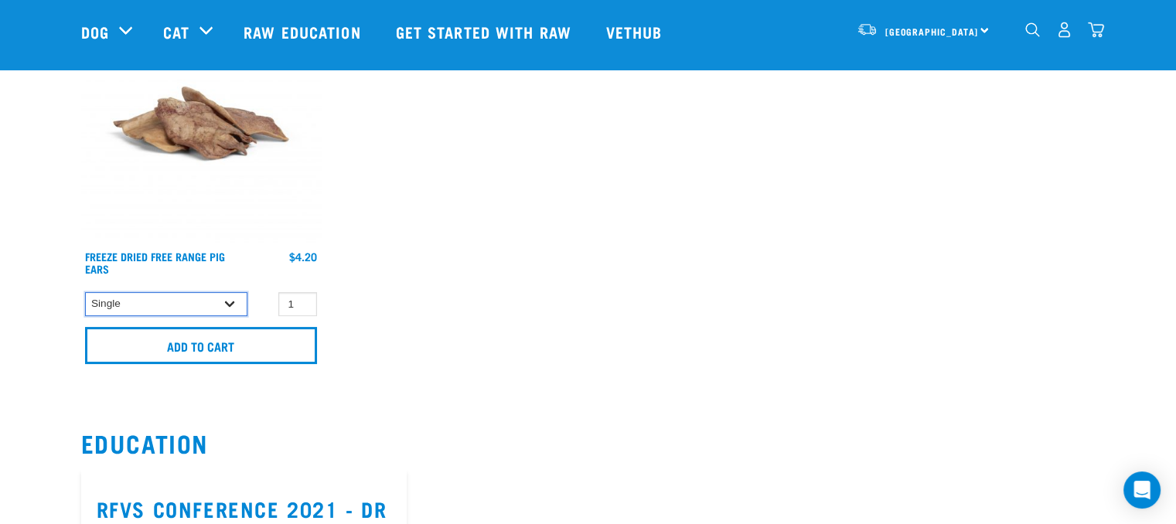
click at [230, 301] on select "Single 10 per pack 25 per pack" at bounding box center [166, 304] width 162 height 24
select select "695498"
click at [85, 292] on select "Single 10 per pack 25 per pack" at bounding box center [166, 304] width 162 height 24
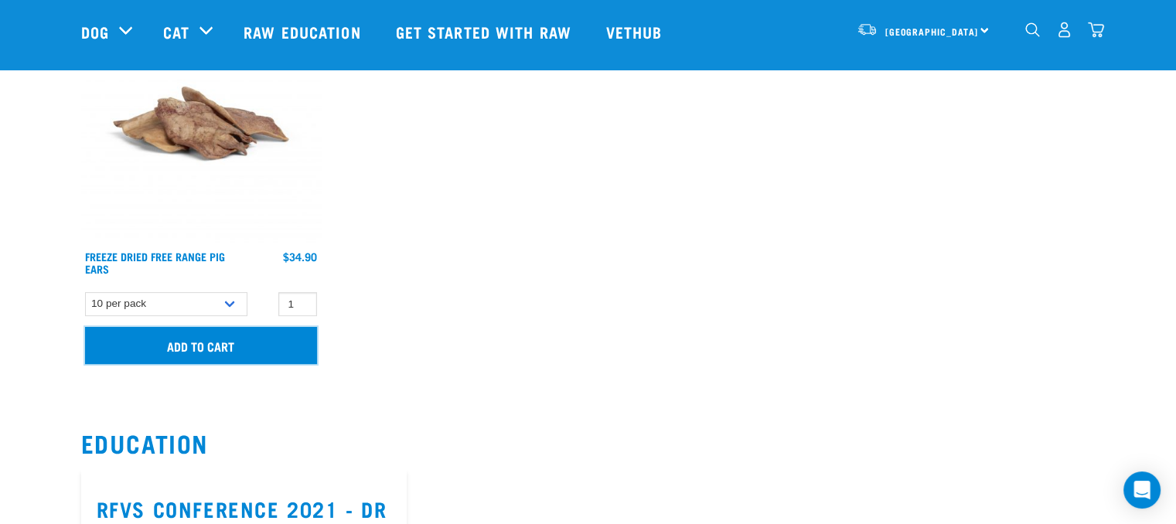
click at [214, 353] on input "Add to cart" at bounding box center [201, 345] width 232 height 37
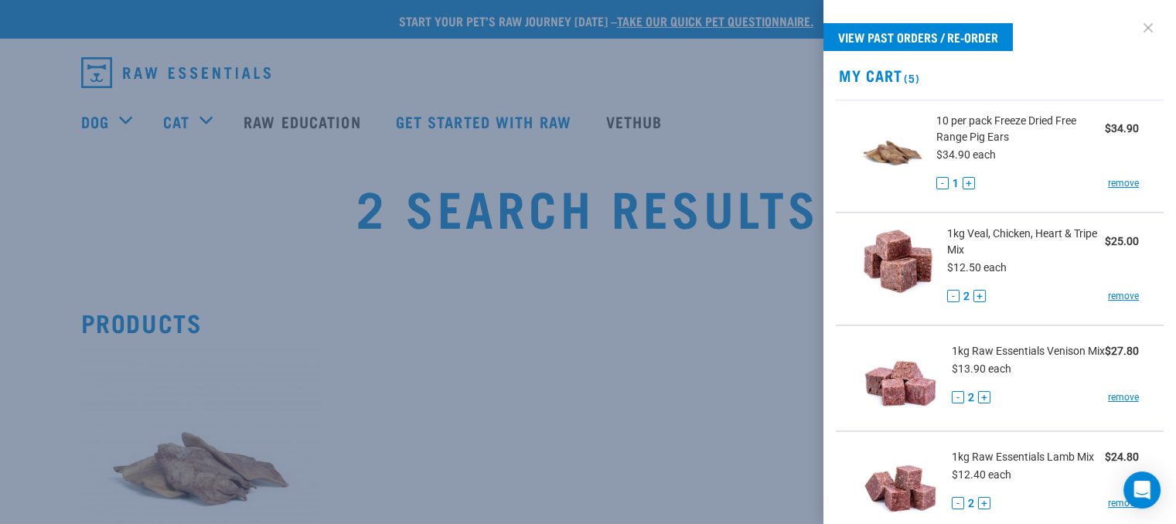
click at [1138, 24] on link at bounding box center [1147, 27] width 25 height 25
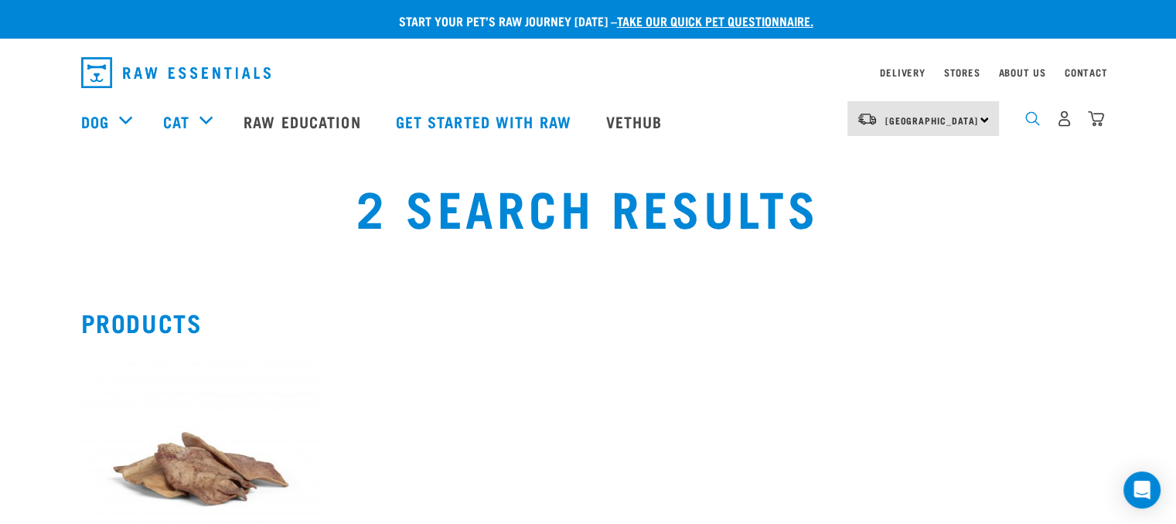
click at [1030, 122] on img "dropdown navigation" at bounding box center [1032, 118] width 15 height 15
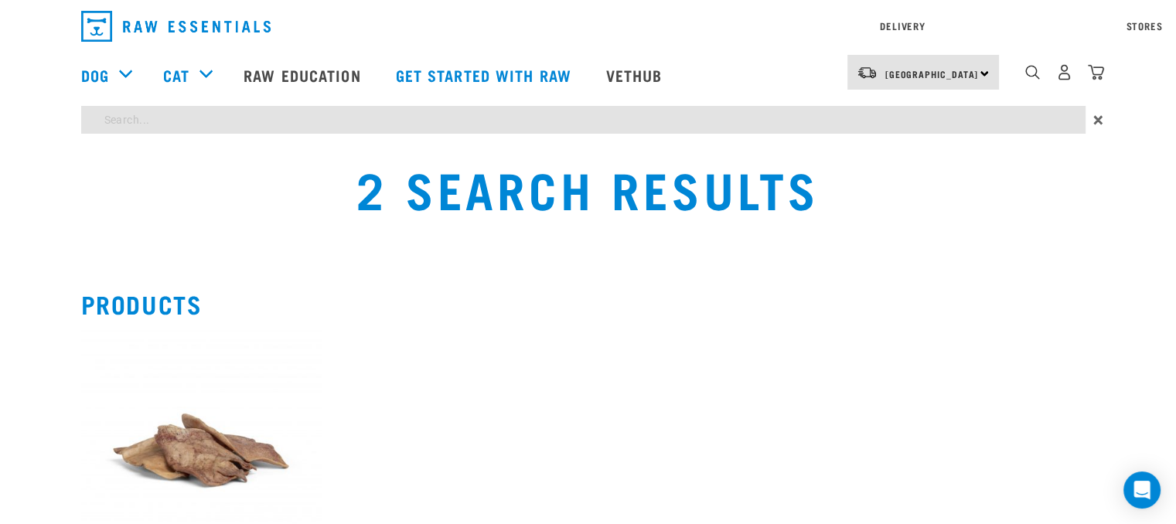
type input "venison tr"
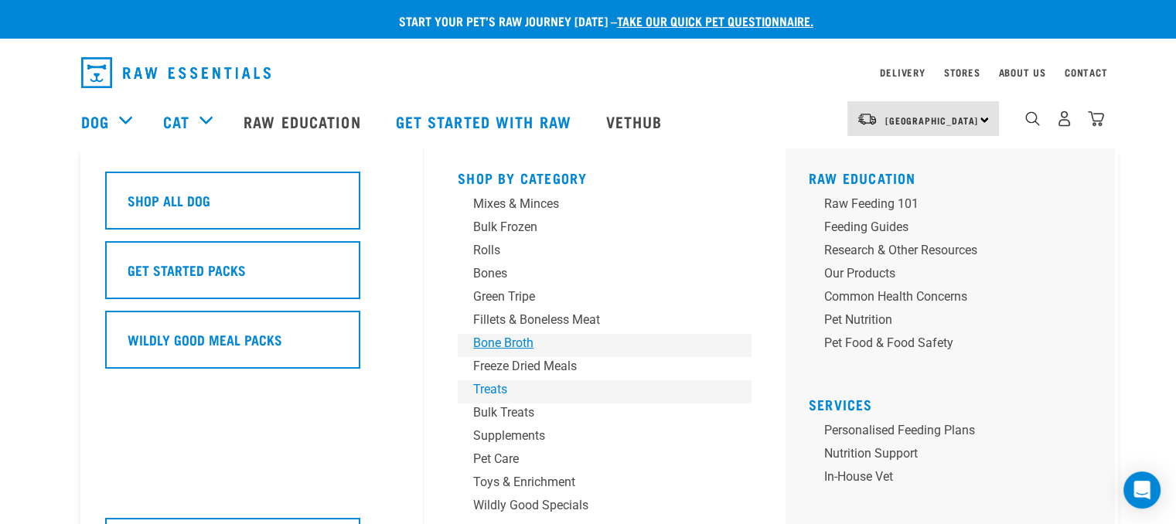
click at [492, 342] on div "Shop By Category Mixes & Minces Bulk Frozen Rolls Bones Green Tripe Bone Broth …" at bounding box center [604, 372] width 312 height 448
click at [494, 390] on div "Treats" at bounding box center [593, 389] width 241 height 19
click at [500, 389] on div "Treats" at bounding box center [593, 389] width 241 height 19
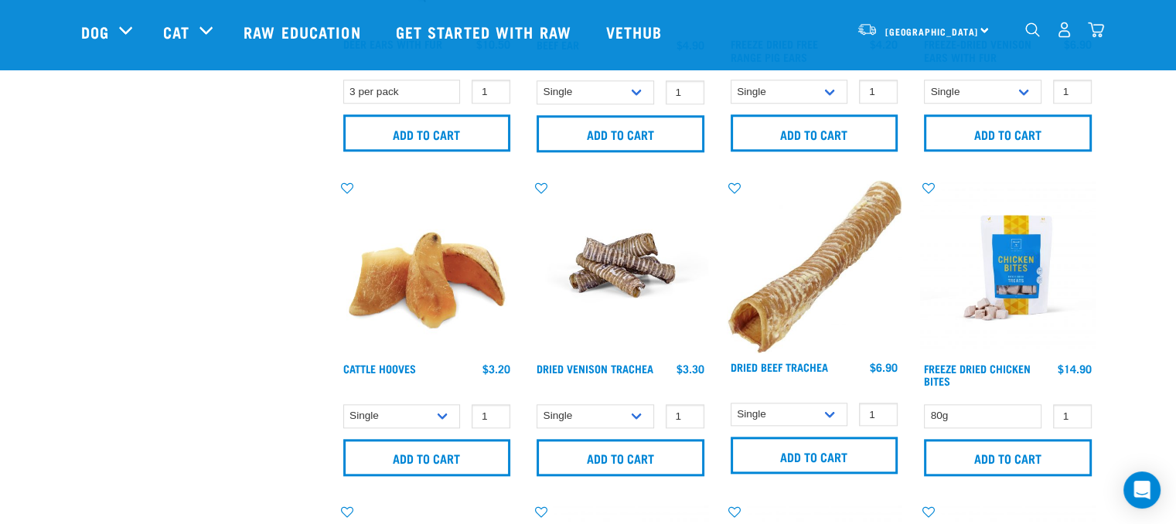
scroll to position [1623, 0]
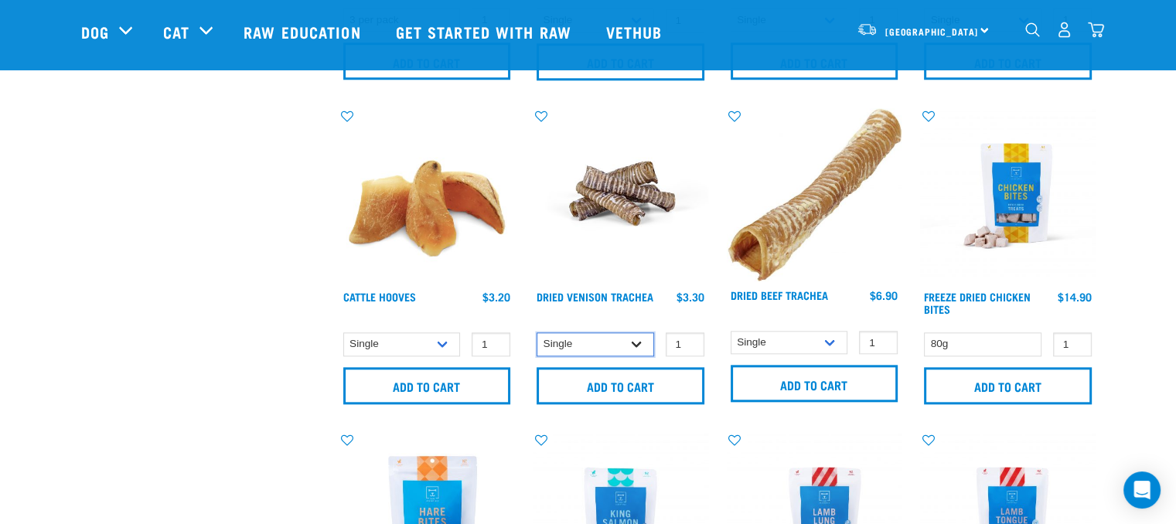
click at [642, 341] on select "Single 10 per pack 25 per pack" at bounding box center [594, 344] width 117 height 24
select select "443103"
click at [536, 332] on select "Single 10 per pack 25 per pack" at bounding box center [594, 344] width 117 height 24
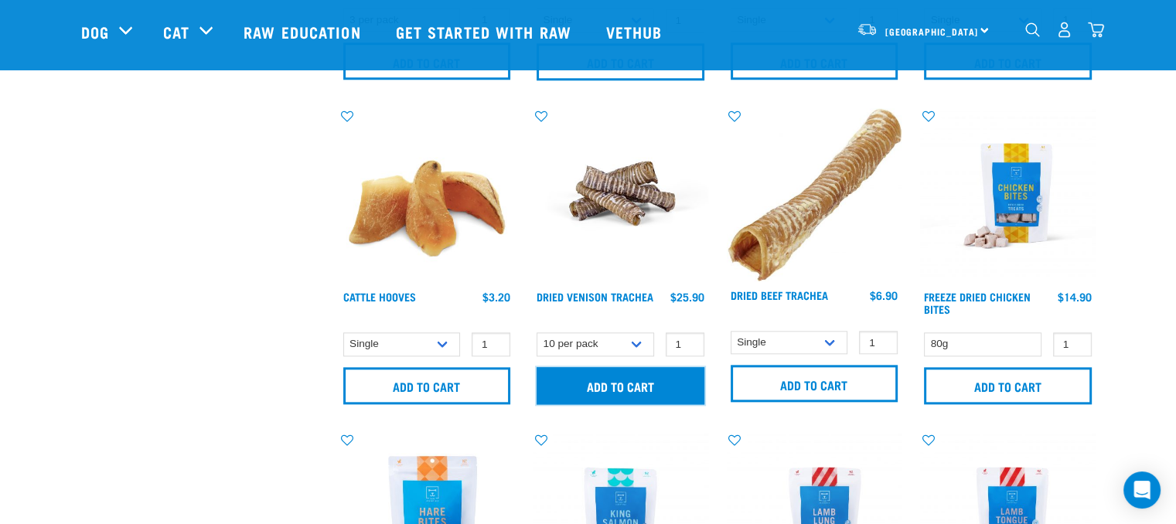
click at [632, 378] on input "Add to cart" at bounding box center [620, 385] width 168 height 37
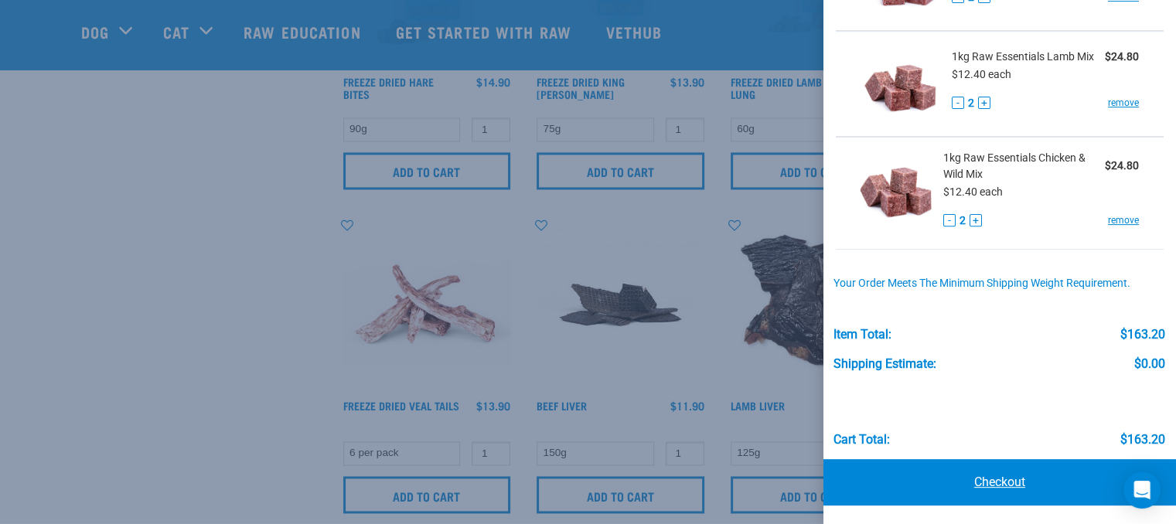
scroll to position [2164, 0]
click at [992, 486] on link "Checkout" at bounding box center [999, 482] width 352 height 46
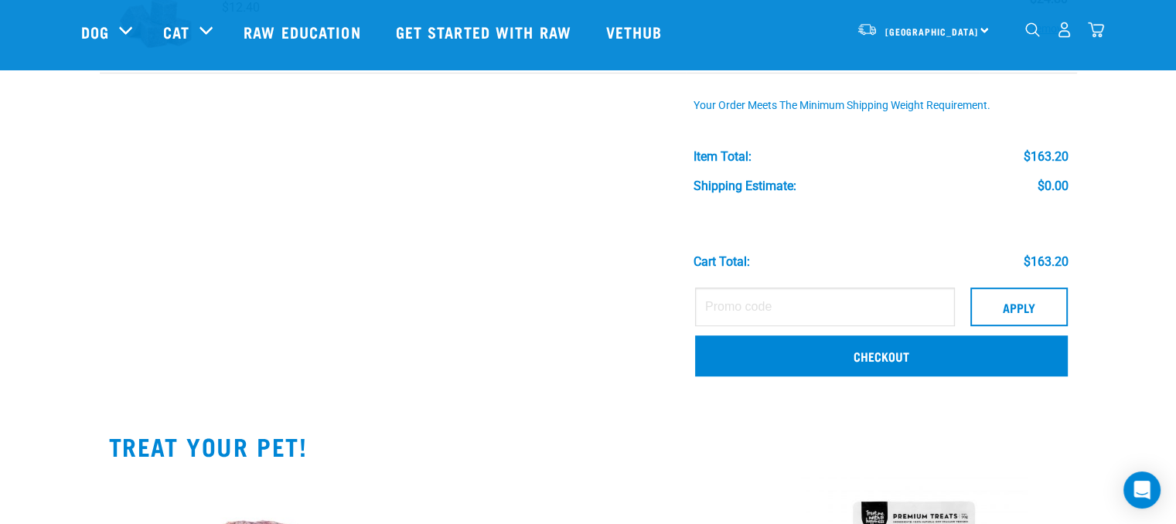
scroll to position [696, 0]
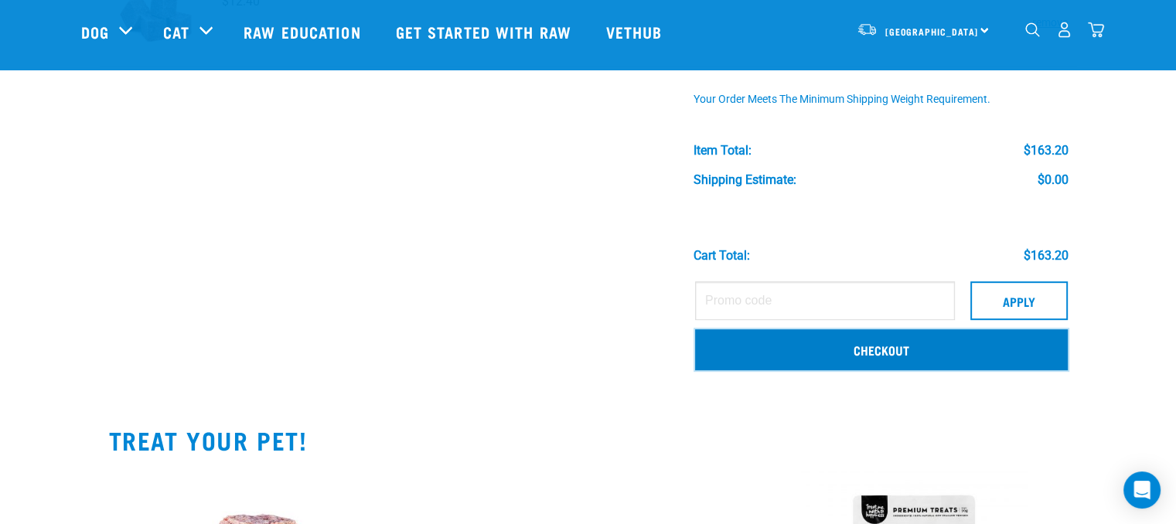
click at [932, 353] on link "Checkout" at bounding box center [881, 349] width 373 height 40
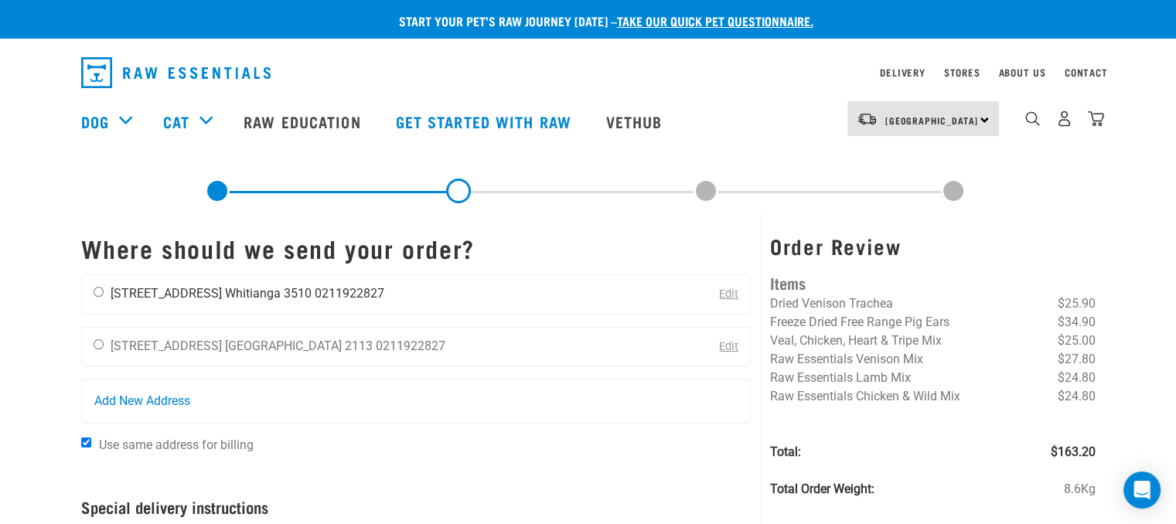
click at [190, 294] on li "[STREET_ADDRESS]" at bounding box center [166, 293] width 111 height 15
click at [98, 294] on input "radio" at bounding box center [99, 292] width 10 height 10
radio input "true"
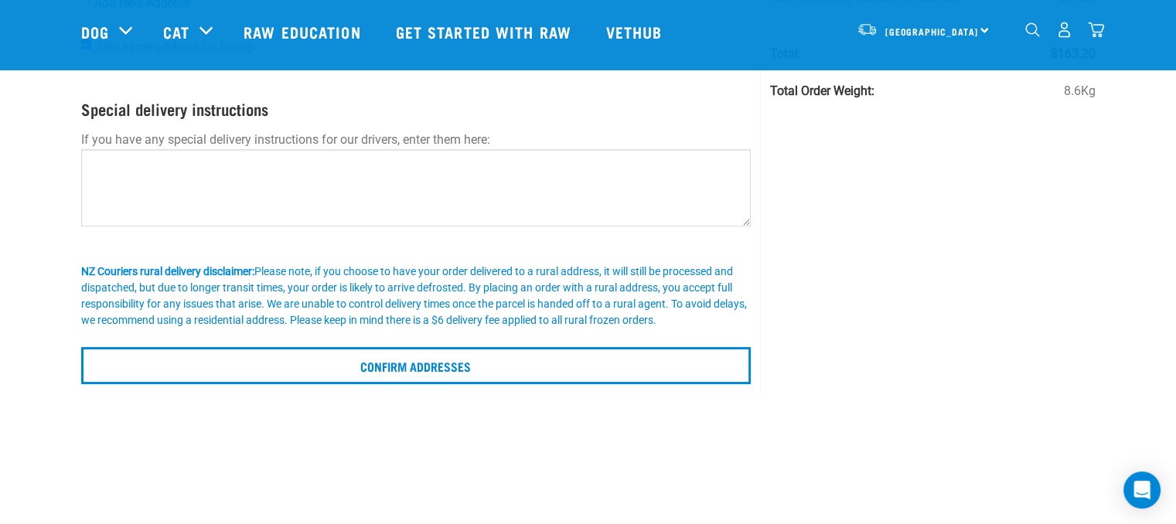
scroll to position [309, 0]
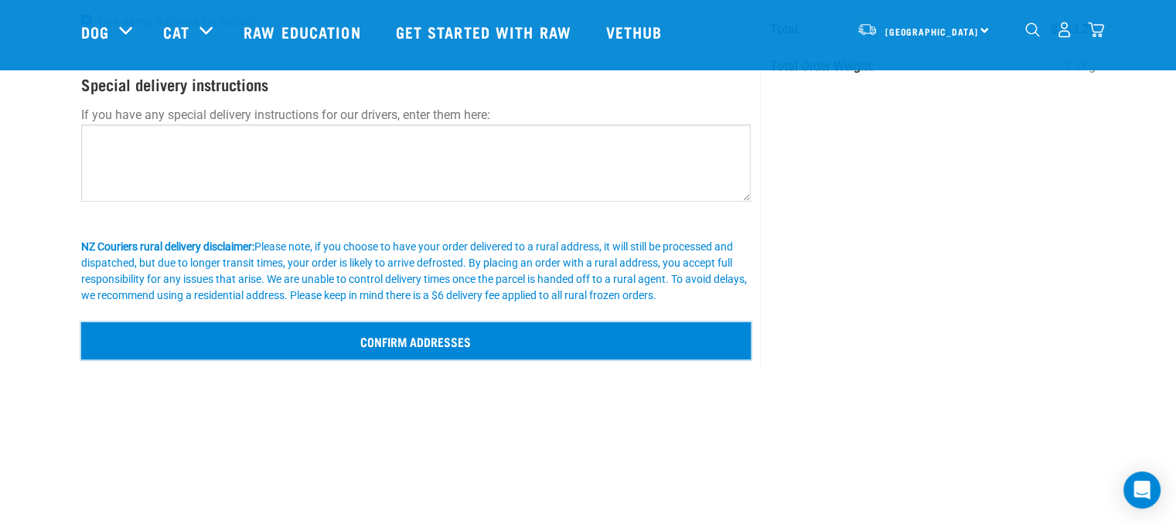
click at [453, 351] on input "Confirm addresses" at bounding box center [416, 340] width 670 height 37
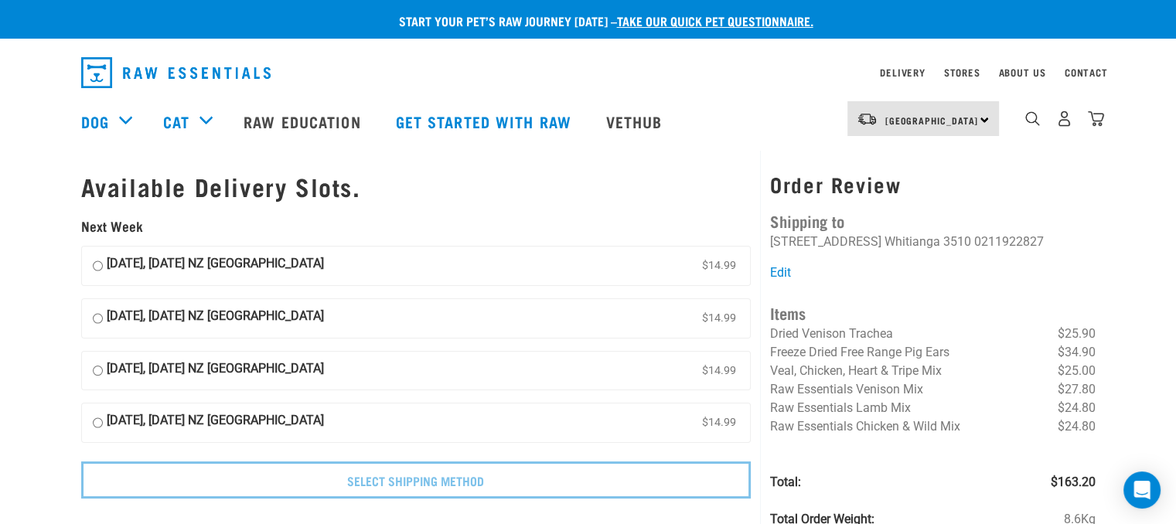
click at [317, 267] on strong "[DATE], [DATE] NZ [GEOGRAPHIC_DATA]" at bounding box center [215, 265] width 217 height 23
click at [103, 267] on input "[DATE], [DATE] NZ [GEOGRAPHIC_DATA] $14.99" at bounding box center [98, 265] width 10 height 23
radio input "true"
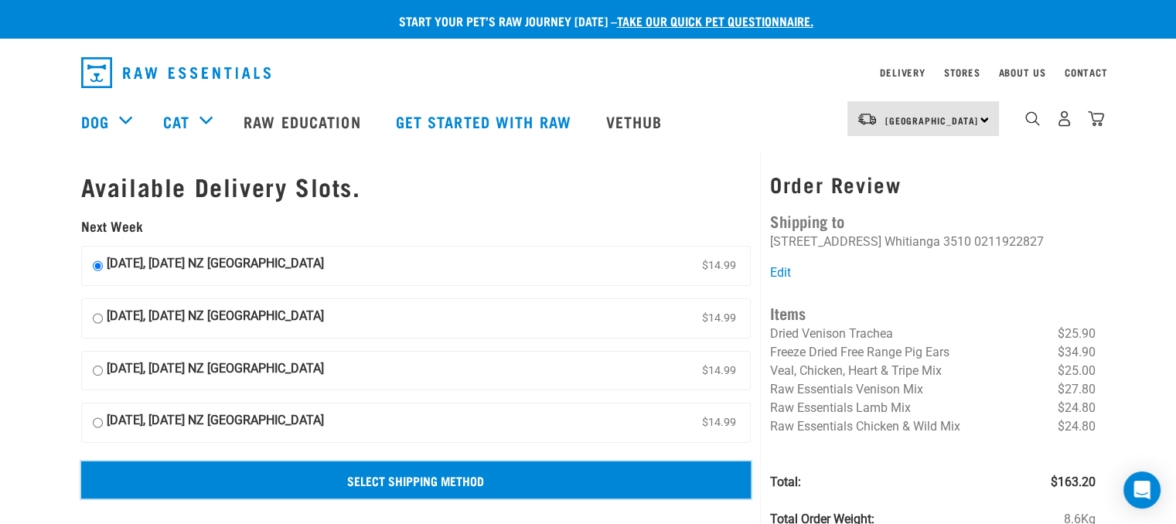
click at [417, 489] on input "Select Shipping Method" at bounding box center [416, 479] width 670 height 37
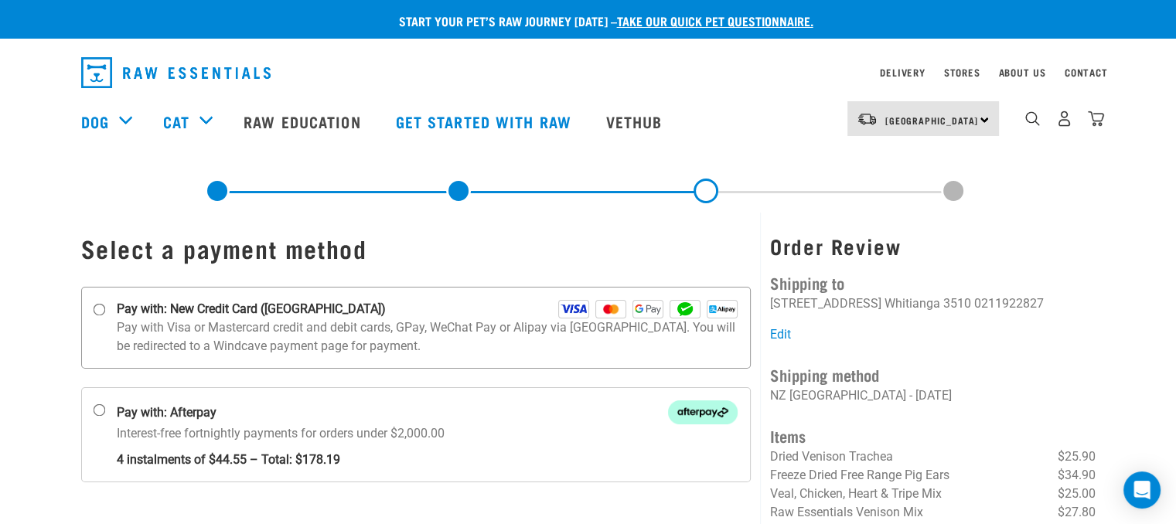
click at [102, 313] on input "Pay with: New Credit Card (Windcave)" at bounding box center [99, 310] width 12 height 12
radio input "true"
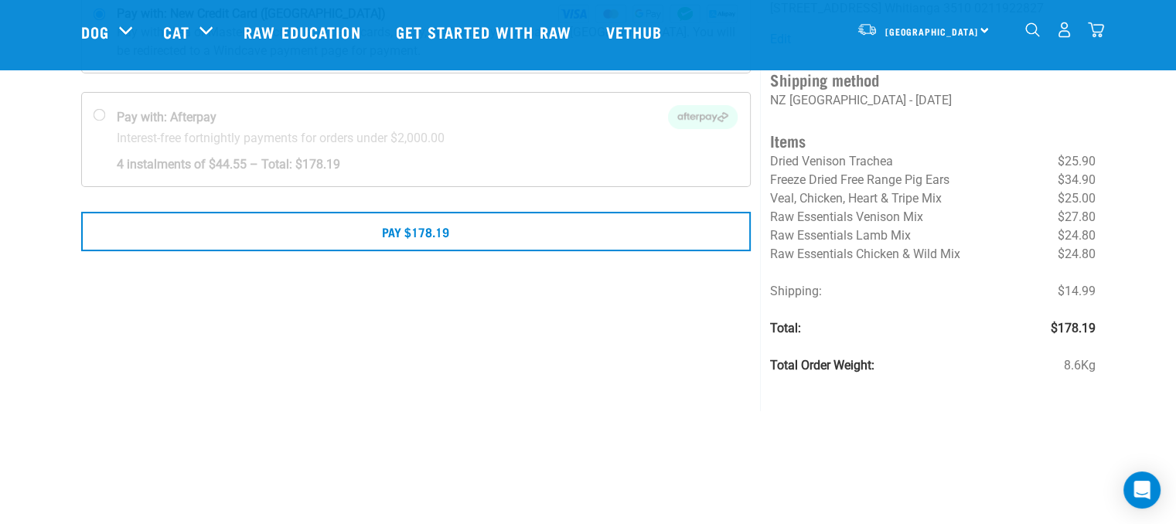
scroll to position [155, 0]
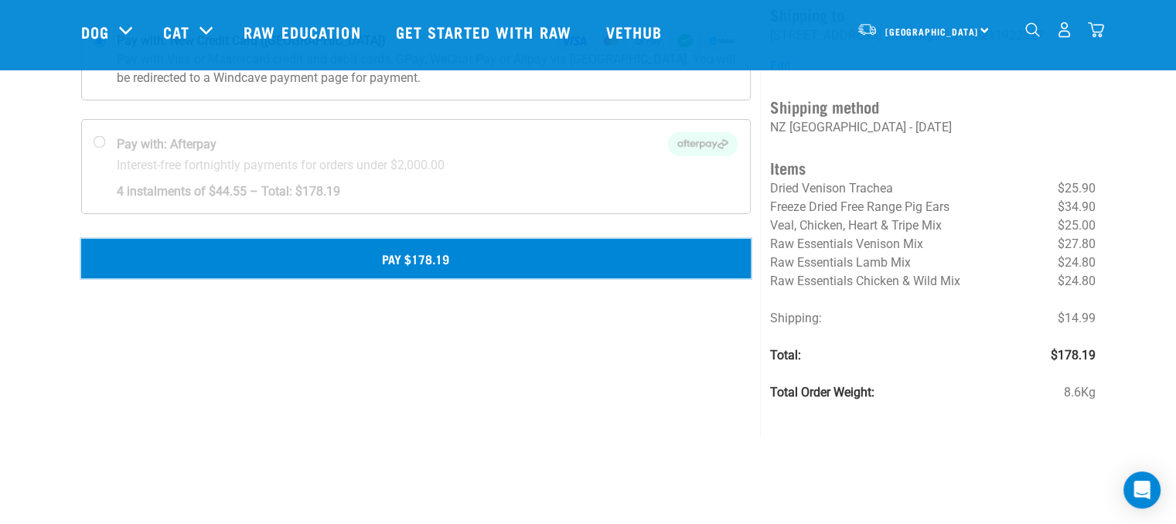
click at [434, 264] on button "Pay $178.19" at bounding box center [416, 258] width 670 height 39
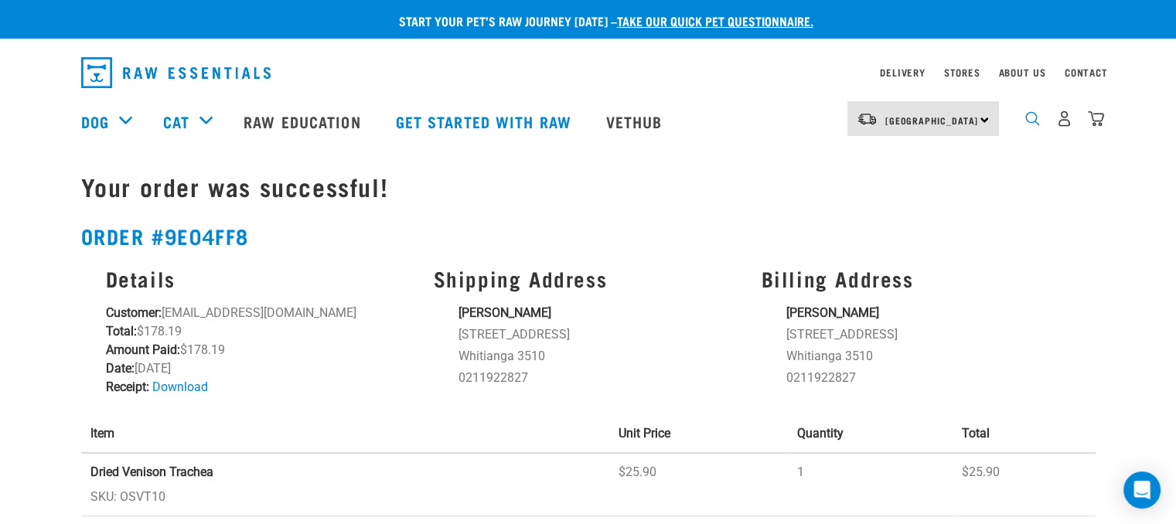
click at [1030, 126] on img "dropdown navigation" at bounding box center [1032, 118] width 15 height 15
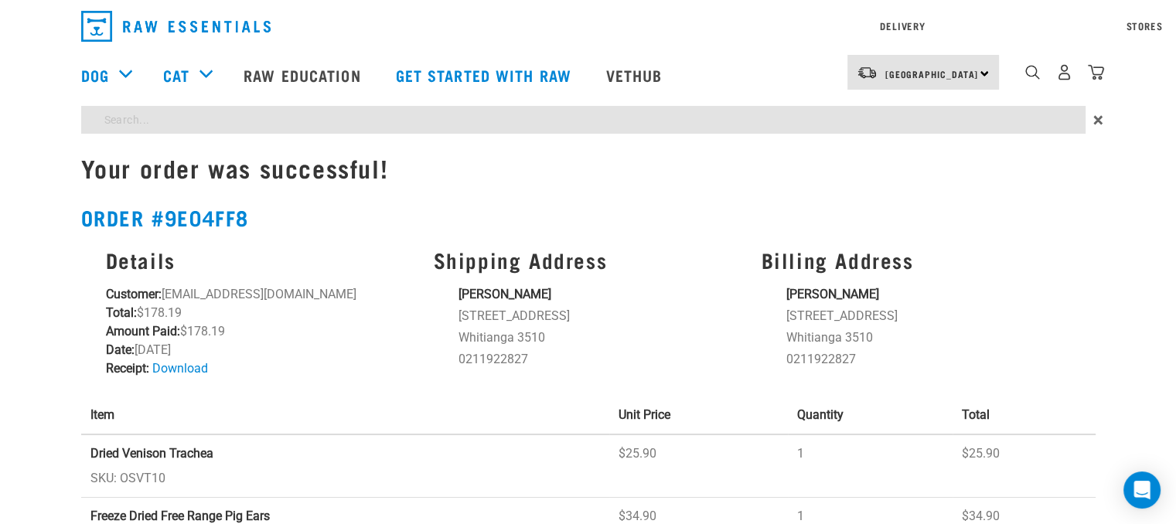
click at [377, 165] on div "Start your pet’s raw journey today – take our quick pet questionnaire. Delivery…" at bounding box center [588, 458] width 1176 height 917
type input "k9"
